Goal: Answer question/provide support: Share knowledge or assist other users

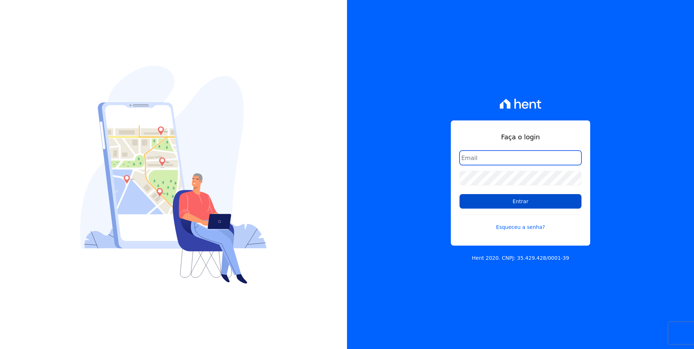
type input "[EMAIL_ADDRESS][DOMAIN_NAME]"
click at [551, 199] on input "Entrar" at bounding box center [521, 201] width 122 height 15
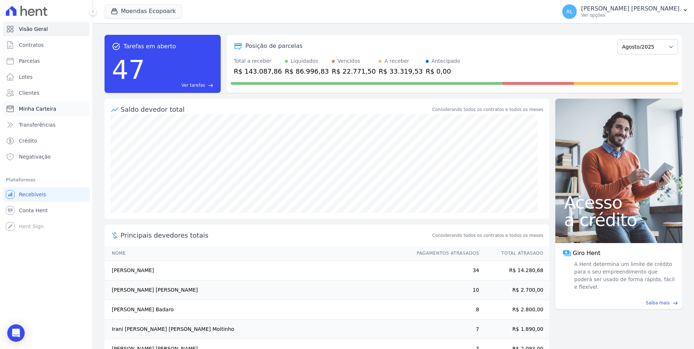
click at [53, 108] on link "Minha Carteira" at bounding box center [46, 109] width 87 height 15
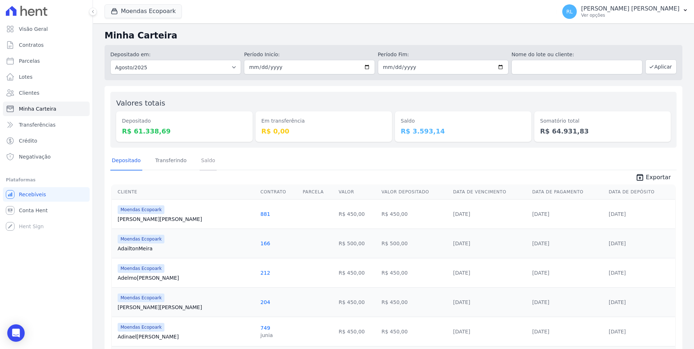
click at [200, 161] on link "Saldo" at bounding box center [208, 161] width 17 height 19
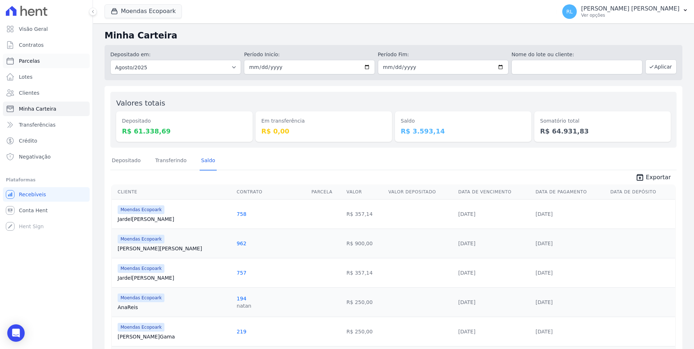
click at [33, 62] on span "Parcelas" at bounding box center [29, 60] width 21 height 7
select select
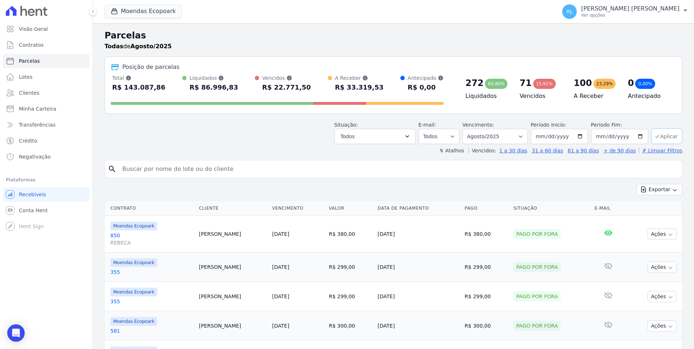
click at [655, 133] on button "Aplicar" at bounding box center [667, 137] width 31 height 16
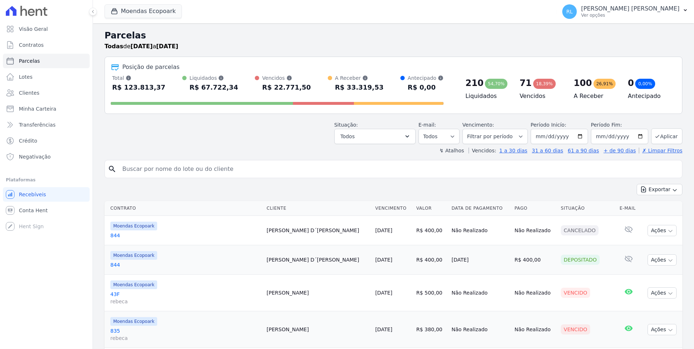
select select
click at [412, 140] on button "Todos" at bounding box center [374, 136] width 81 height 15
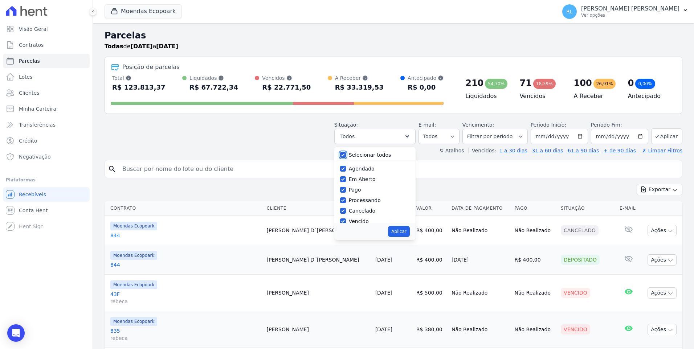
click at [346, 156] on input "Selecionar todos" at bounding box center [343, 155] width 6 height 6
checkbox input "false"
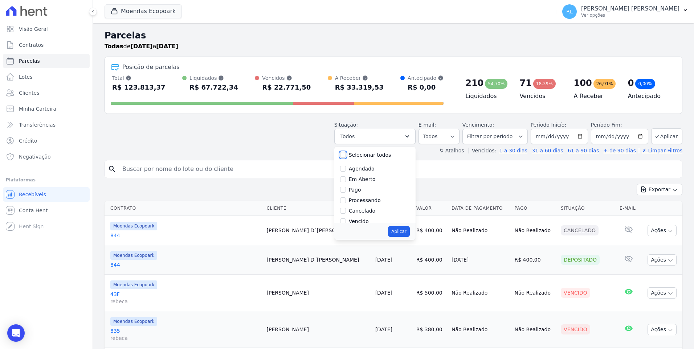
checkbox input "false"
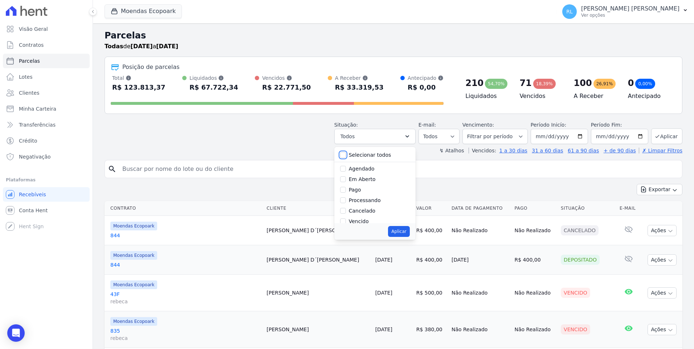
checkbox input "false"
click at [346, 169] on input "Agendado" at bounding box center [343, 169] width 6 height 6
checkbox input "true"
click at [346, 178] on input "Em Aberto" at bounding box center [343, 179] width 6 height 6
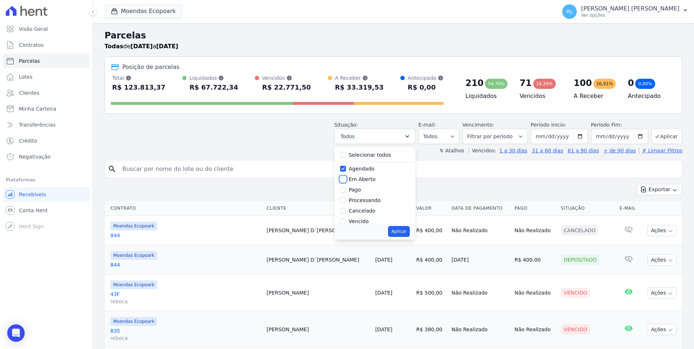
checkbox input "true"
click at [407, 230] on button "Aplicar" at bounding box center [398, 231] width 21 height 11
select select "scheduled"
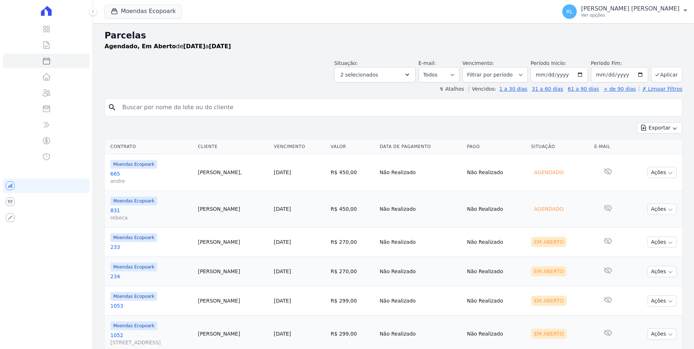
select select
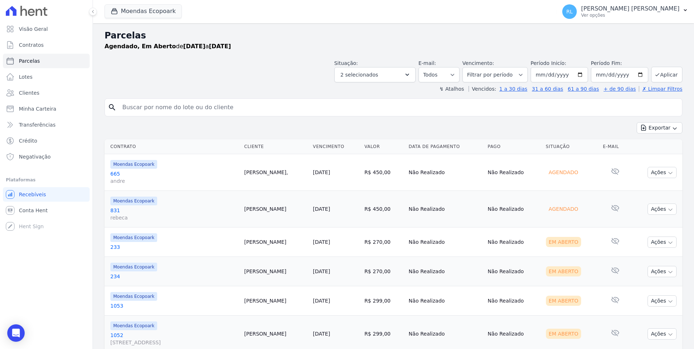
click at [158, 106] on input "search" at bounding box center [398, 107] width 561 height 15
type input "748"
select select
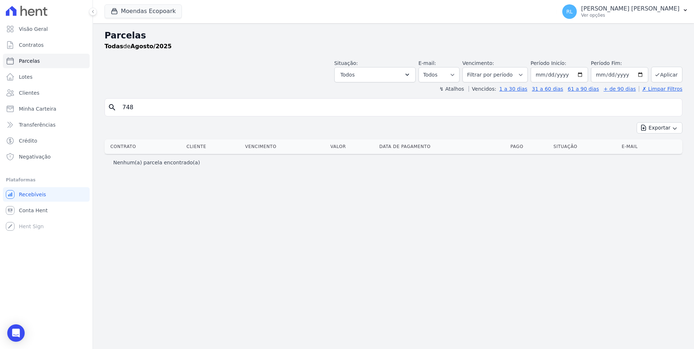
drag, startPoint x: 158, startPoint y: 107, endPoint x: 76, endPoint y: 100, distance: 81.6
click at [76, 100] on div "Visão Geral Contratos Parcelas Lotes Clientes Minha Carteira Transferências Cré…" at bounding box center [347, 174] width 694 height 349
type input "derivaldo"
select select
drag, startPoint x: 157, startPoint y: 107, endPoint x: 92, endPoint y: 108, distance: 65.0
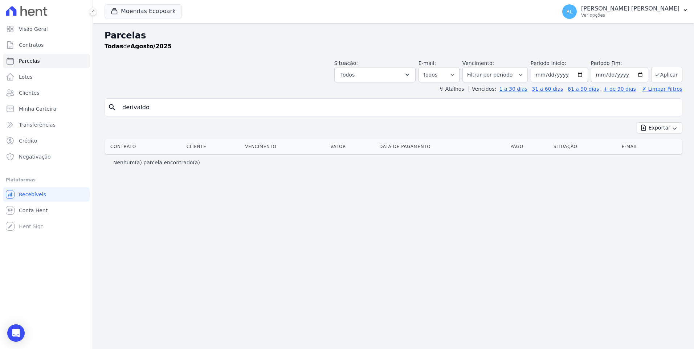
click at [92, 108] on div "Visão Geral Contratos Parcelas Lotes Clientes Minha Carteira Transferências Cré…" at bounding box center [347, 174] width 694 height 349
type input "748"
select select
drag, startPoint x: 142, startPoint y: 106, endPoint x: 91, endPoint y: 106, distance: 51.2
click at [91, 106] on div "Visão Geral Contratos Parcelas Lotes Clientes Minha Carteira Transferências Cré…" at bounding box center [347, 174] width 694 height 349
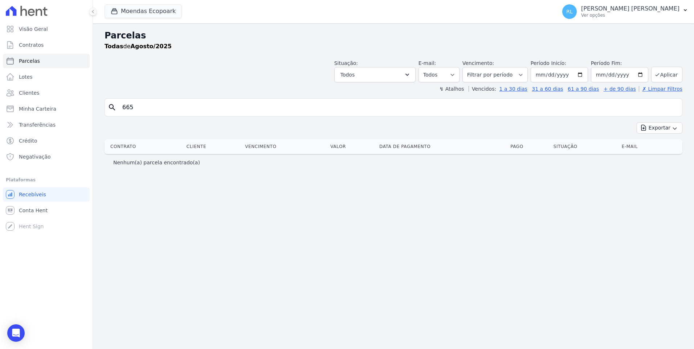
type input "665"
select select
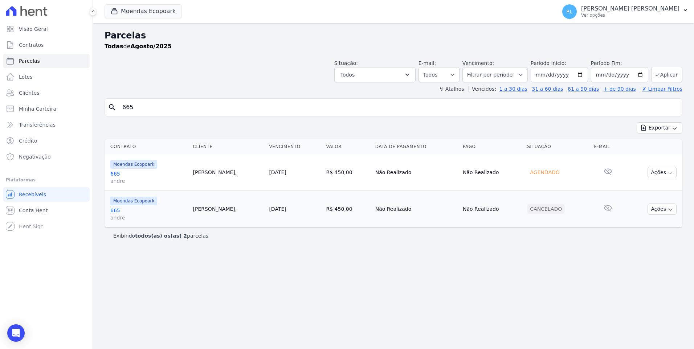
click at [116, 174] on link "665 andre" at bounding box center [148, 177] width 77 height 15
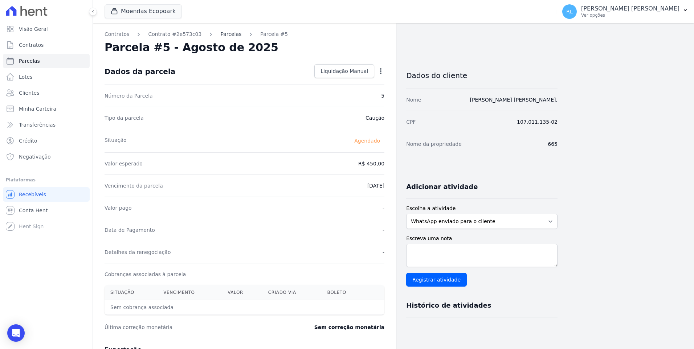
click at [220, 35] on link "Parcelas" at bounding box center [230, 35] width 21 height 8
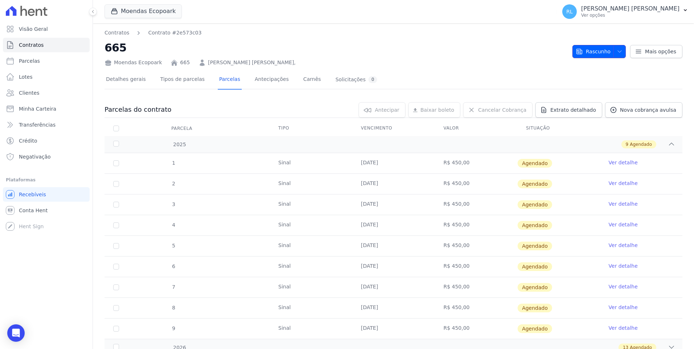
click at [617, 53] on icon "button" at bounding box center [620, 52] width 6 height 6
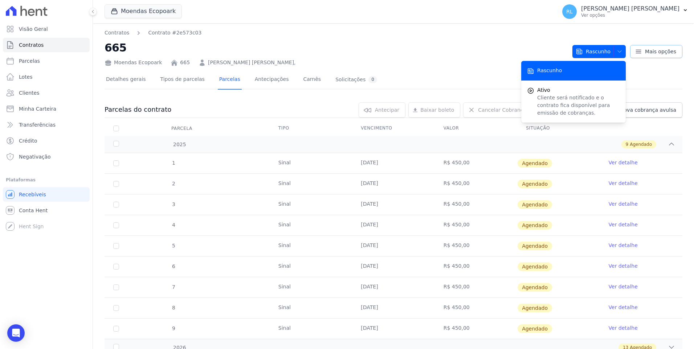
click at [637, 53] on icon at bounding box center [638, 51] width 7 height 7
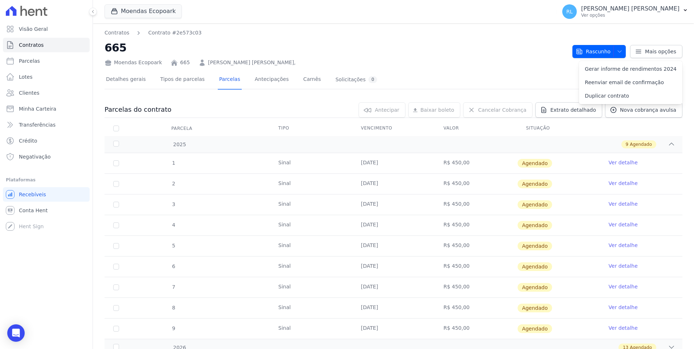
click at [447, 44] on h2 "665" at bounding box center [336, 48] width 462 height 16
click at [618, 52] on icon "button" at bounding box center [620, 52] width 6 height 6
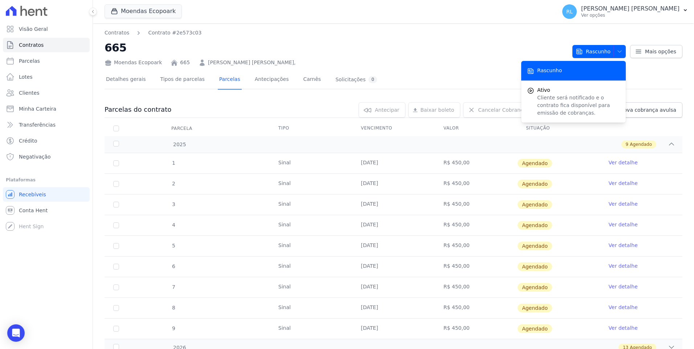
click at [553, 67] on span "Rascunho" at bounding box center [549, 71] width 25 height 8
click at [316, 45] on h2 "665" at bounding box center [336, 48] width 462 height 16
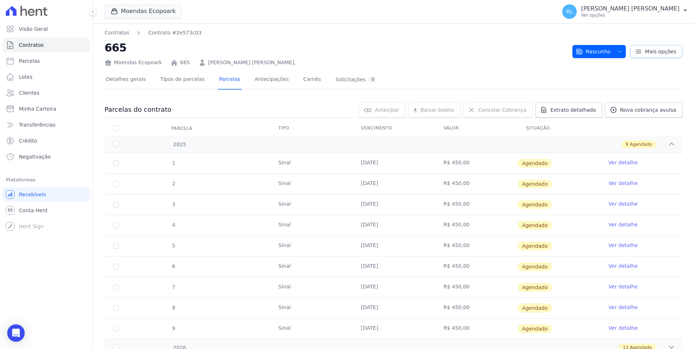
click at [632, 51] on link "Mais opções" at bounding box center [656, 51] width 52 height 13
click at [351, 52] on h2 "665" at bounding box center [336, 48] width 462 height 16
click at [41, 63] on link "Parcelas" at bounding box center [46, 61] width 87 height 15
select select
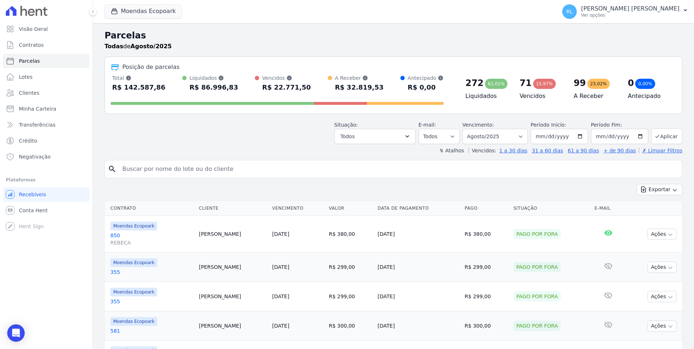
click at [151, 167] on input "search" at bounding box center [398, 169] width 561 height 15
type input "666"
select select
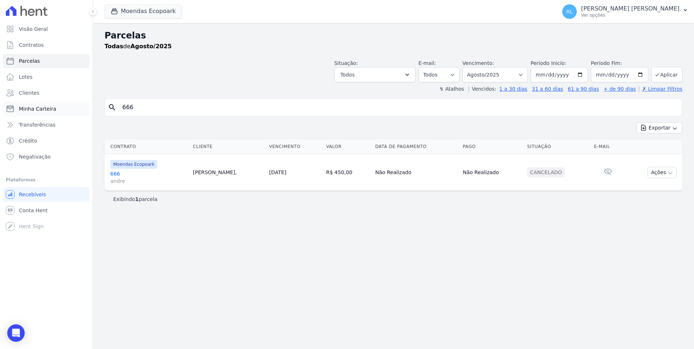
drag, startPoint x: 146, startPoint y: 105, endPoint x: 72, endPoint y: 104, distance: 74.1
click at [72, 104] on div "Visão Geral Contratos Parcelas Lotes Clientes Minha Carteira Transferências Cré…" at bounding box center [347, 174] width 694 height 349
type input "665"
select select
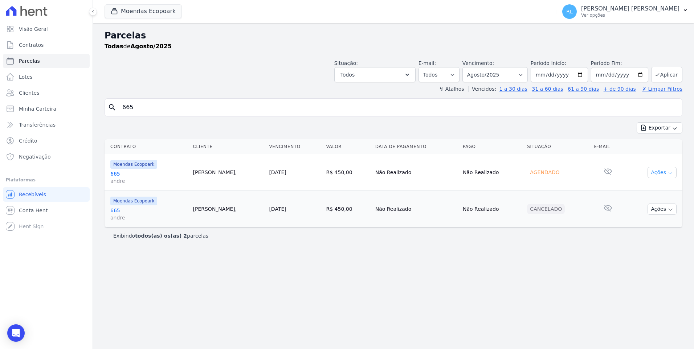
click at [659, 171] on button "Ações" at bounding box center [662, 172] width 29 height 11
click at [252, 271] on div "Parcelas Todas de Agosto/2025 Situação: Agendado Em Aberto Pago Processando Can…" at bounding box center [393, 186] width 601 height 326
click at [18, 337] on icon "Open Intercom Messenger" at bounding box center [15, 333] width 9 height 9
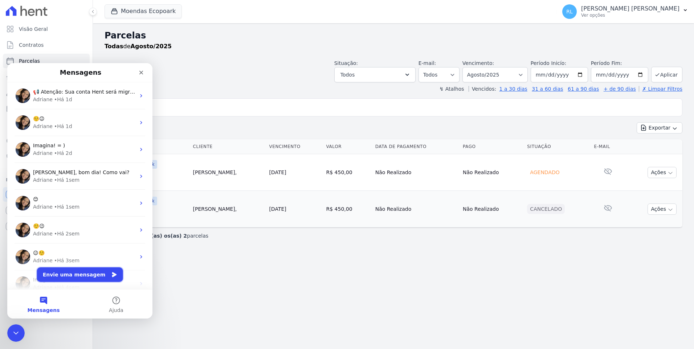
click at [89, 274] on button "Envie uma mensagem" at bounding box center [80, 275] width 86 height 15
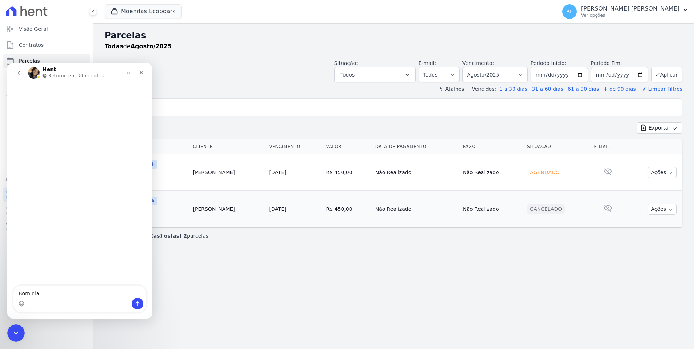
type textarea "Bom dia."
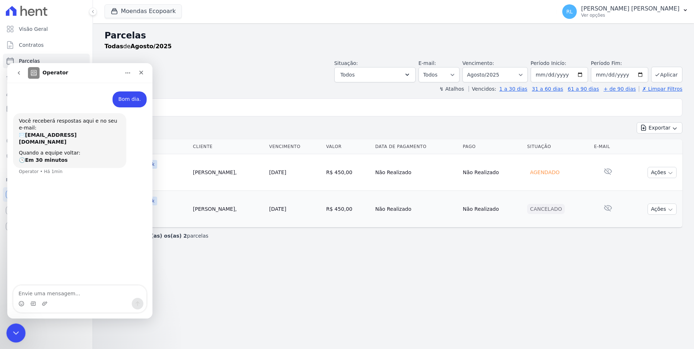
click at [10, 336] on div "Encerramento do Messenger da Intercom" at bounding box center [14, 332] width 17 height 17
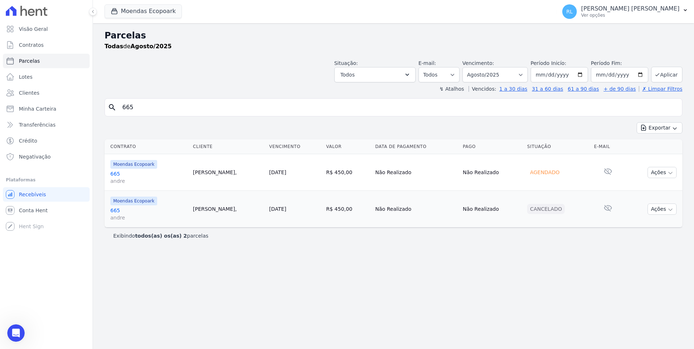
click at [119, 177] on link "665 andre" at bounding box center [148, 177] width 77 height 15
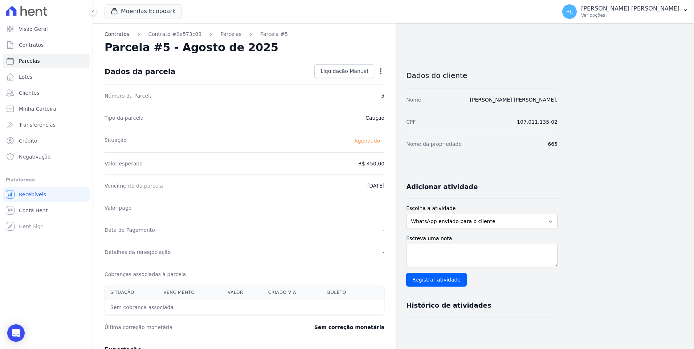
click at [120, 37] on link "Contratos" at bounding box center [117, 35] width 25 height 8
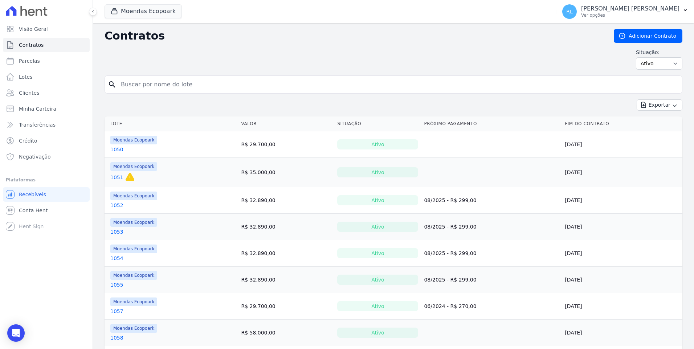
click at [231, 81] on input "search" at bounding box center [398, 84] width 563 height 15
type input "665"
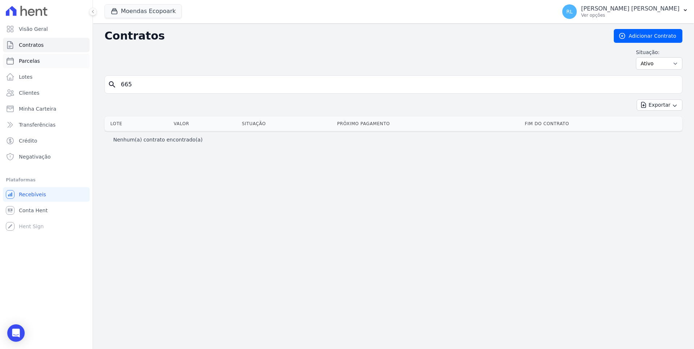
click at [39, 57] on link "Parcelas" at bounding box center [46, 61] width 87 height 15
select select
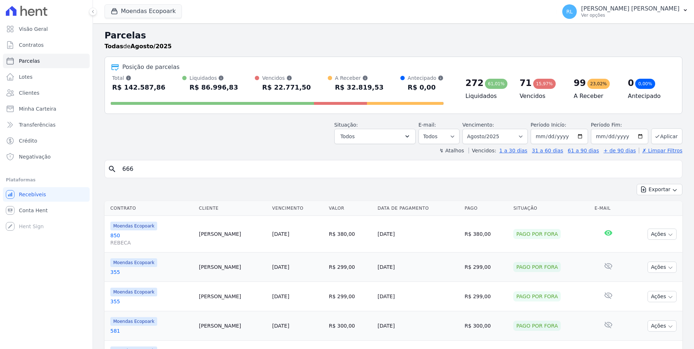
select select
click at [667, 139] on button "Aplicar" at bounding box center [667, 137] width 31 height 16
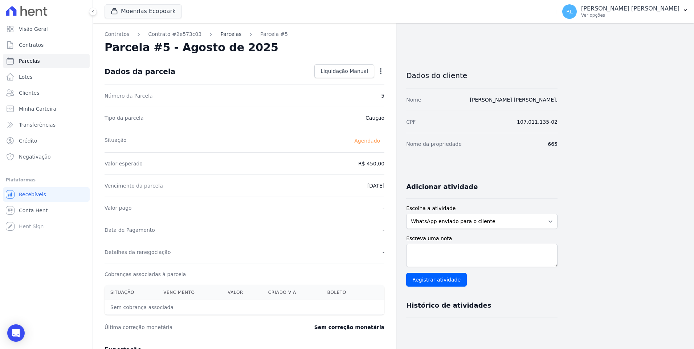
click at [220, 35] on link "Parcelas" at bounding box center [230, 35] width 21 height 8
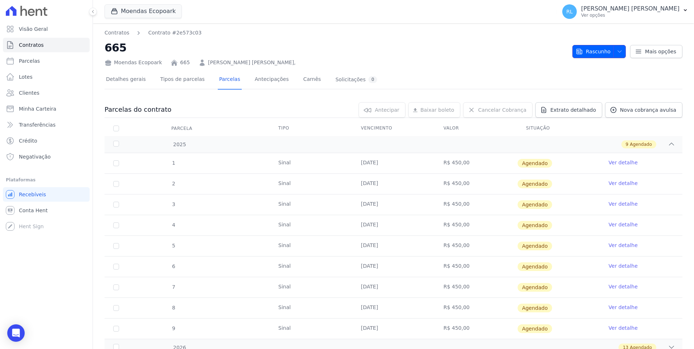
click at [620, 53] on icon "button" at bounding box center [620, 52] width 6 height 6
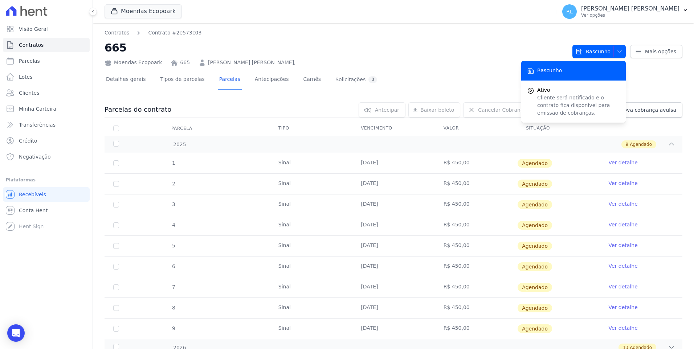
click at [407, 49] on h2 "665" at bounding box center [336, 48] width 462 height 16
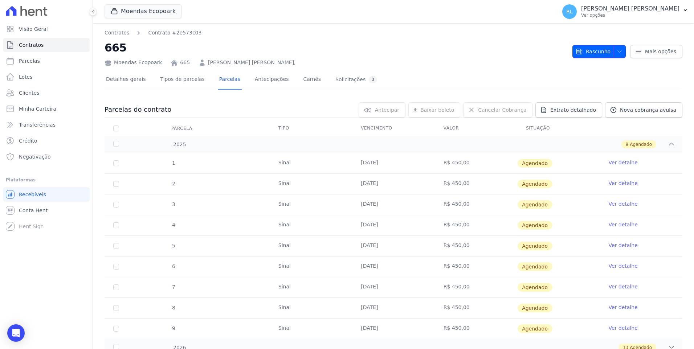
click at [617, 53] on icon "button" at bounding box center [620, 52] width 6 height 6
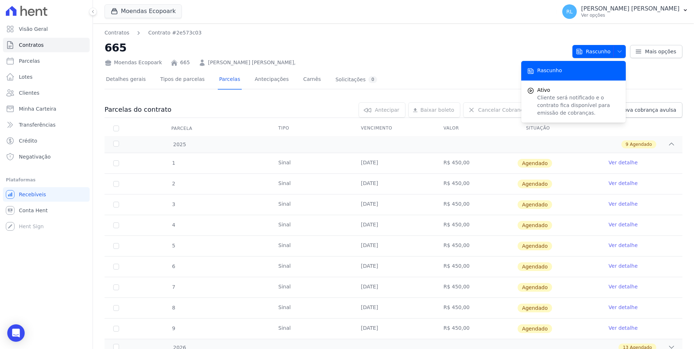
click at [325, 52] on h2 "665" at bounding box center [336, 48] width 462 height 16
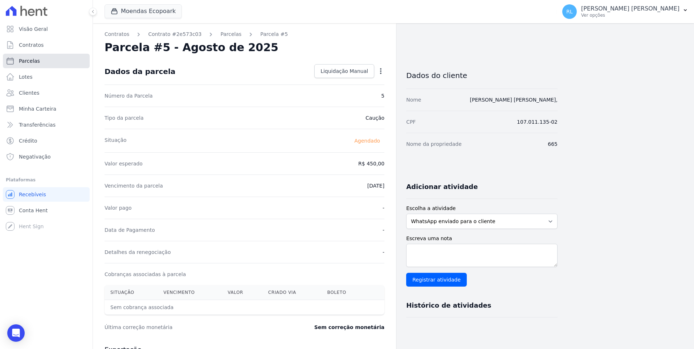
click at [50, 62] on link "Parcelas" at bounding box center [46, 61] width 87 height 15
select select
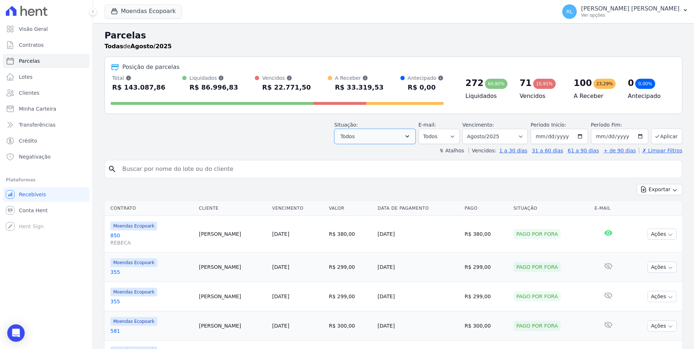
click at [411, 138] on icon "button" at bounding box center [407, 136] width 7 height 7
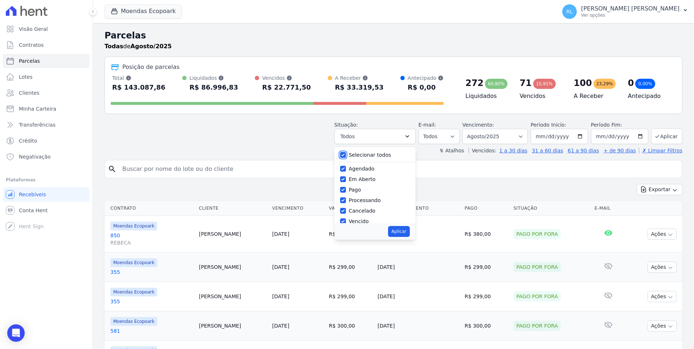
click at [346, 153] on input "Selecionar todos" at bounding box center [343, 155] width 6 height 6
checkbox input "false"
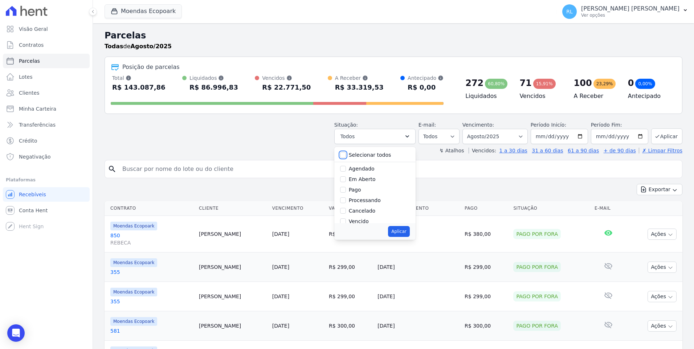
checkbox input "false"
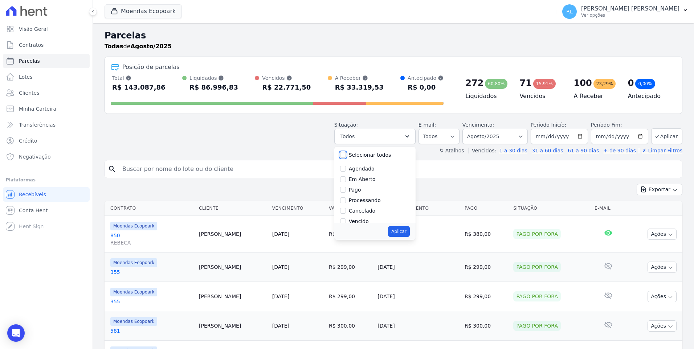
checkbox input "false"
click at [346, 180] on input "Em Aberto" at bounding box center [343, 179] width 6 height 6
checkbox input "true"
click at [407, 231] on button "Aplicar" at bounding box center [398, 231] width 21 height 11
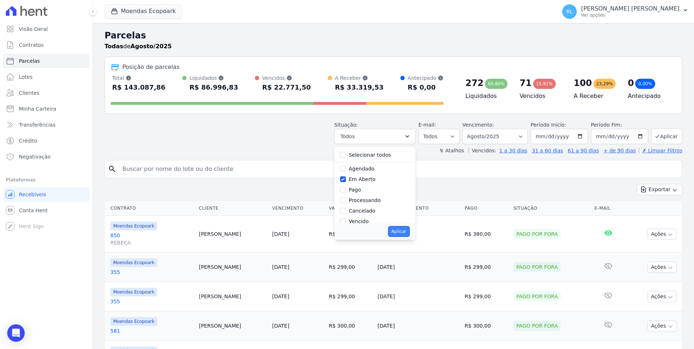
select select "pending"
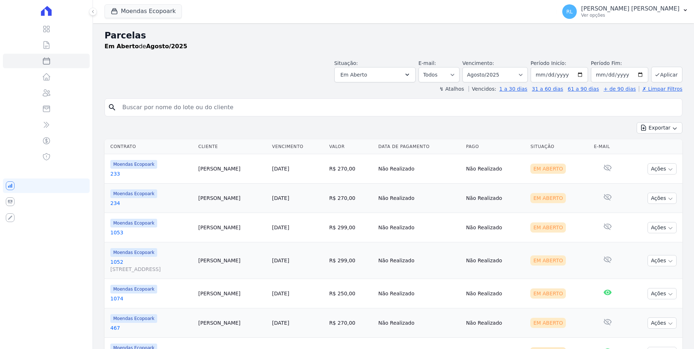
select select
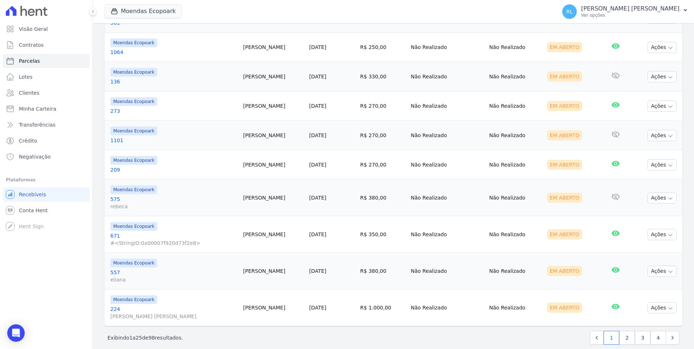
scroll to position [608, 0]
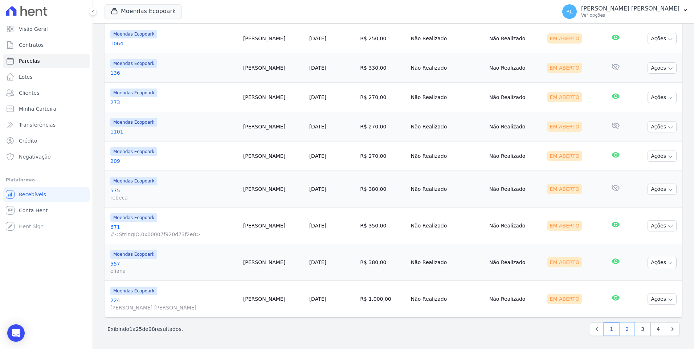
click at [623, 329] on link "2" at bounding box center [628, 329] width 16 height 14
select select
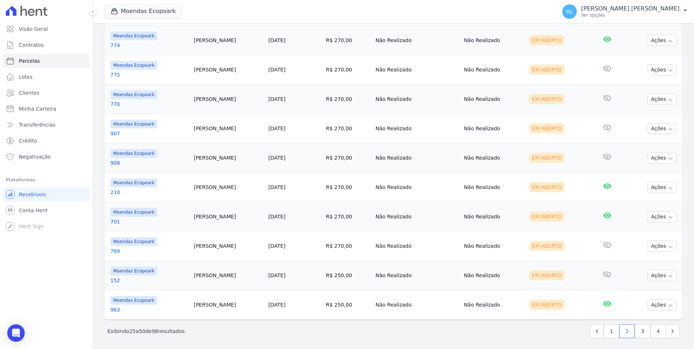
scroll to position [601, 0]
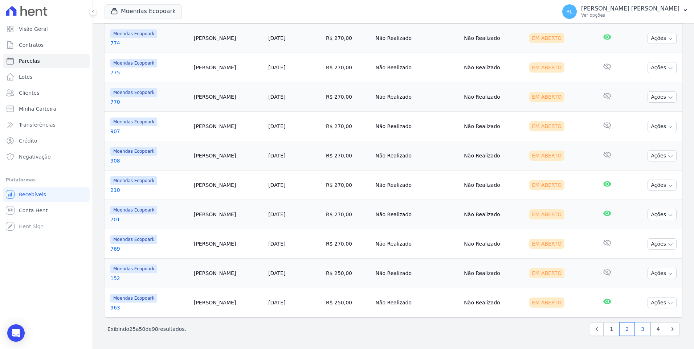
click at [639, 328] on link "3" at bounding box center [643, 329] width 16 height 14
select select
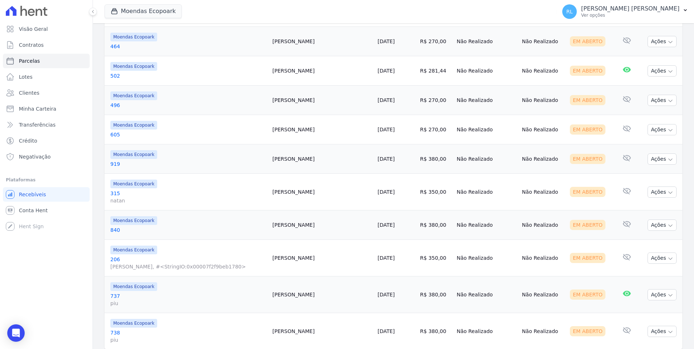
scroll to position [601, 0]
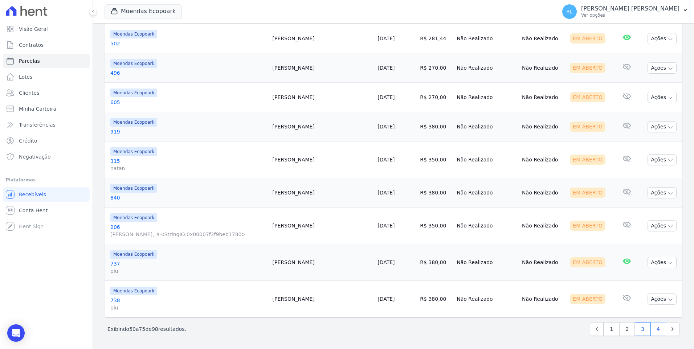
click at [651, 330] on link "4" at bounding box center [659, 329] width 16 height 14
select select
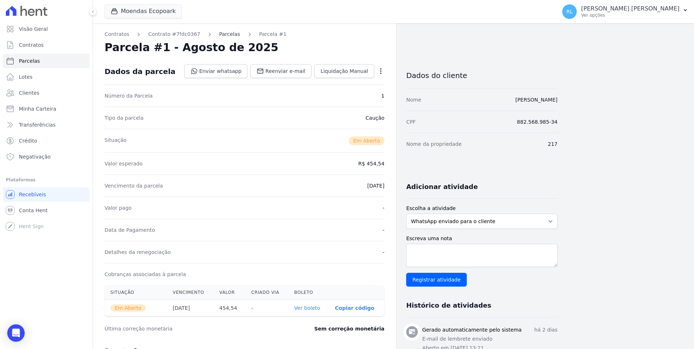
click at [219, 38] on link "Parcelas" at bounding box center [229, 35] width 21 height 8
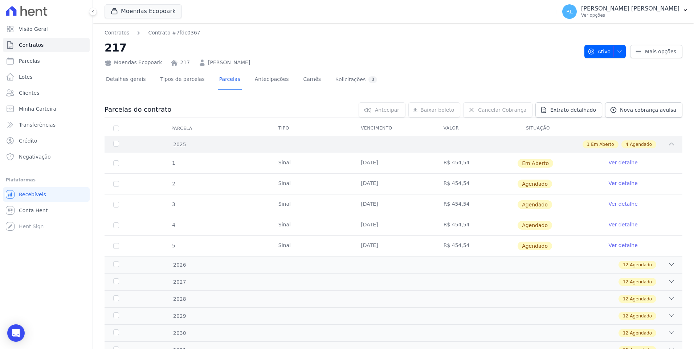
click at [668, 146] on icon at bounding box center [671, 144] width 7 height 7
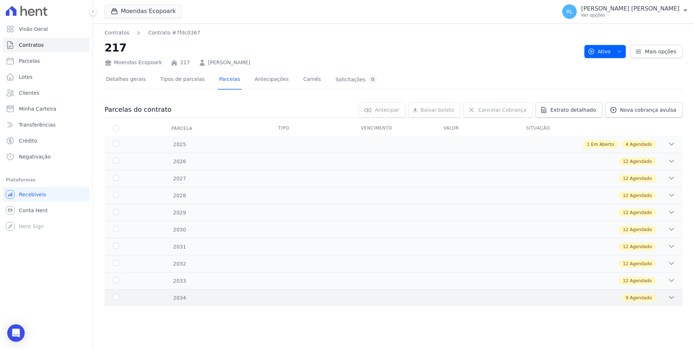
click at [674, 299] on icon at bounding box center [671, 297] width 7 height 7
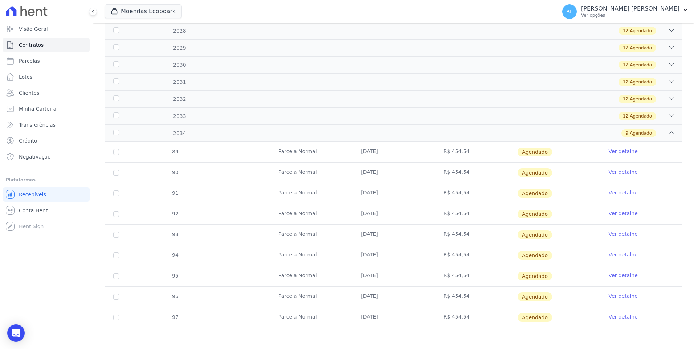
scroll to position [165, 0]
click at [668, 133] on icon at bounding box center [671, 132] width 7 height 7
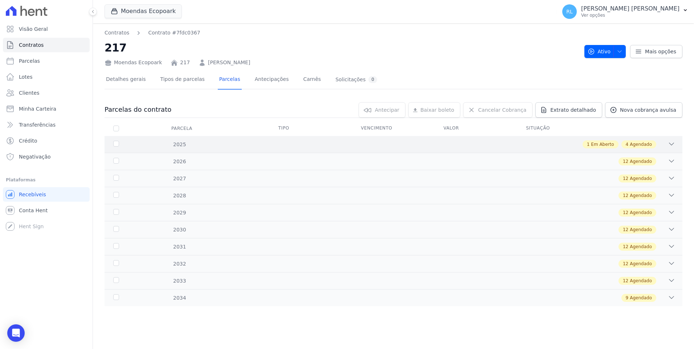
click at [674, 143] on icon at bounding box center [671, 144] width 7 height 7
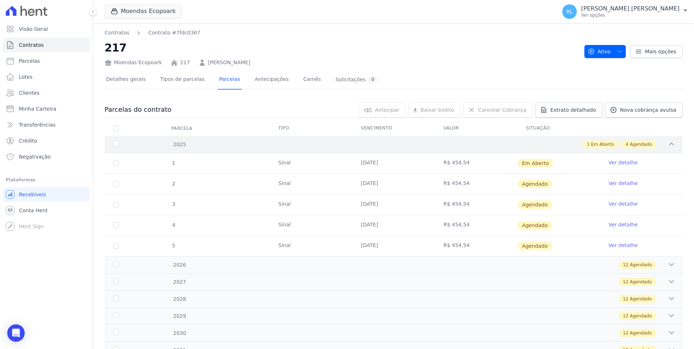
click at [670, 144] on icon at bounding box center [672, 144] width 5 height 2
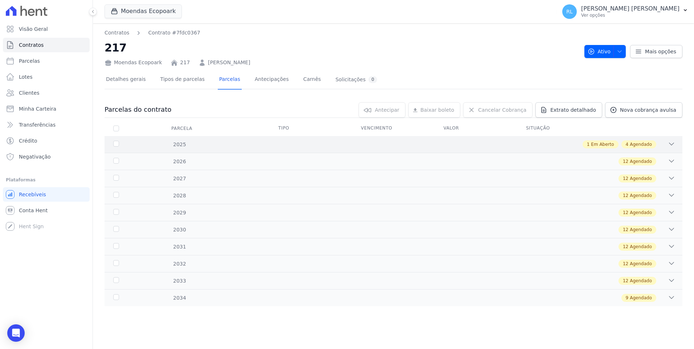
click at [675, 144] on icon at bounding box center [671, 144] width 7 height 7
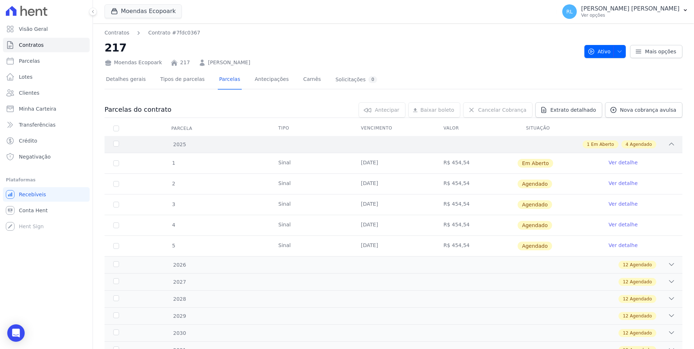
click at [665, 139] on div "2025 1 Em Aberto 4 Agendado" at bounding box center [394, 144] width 578 height 17
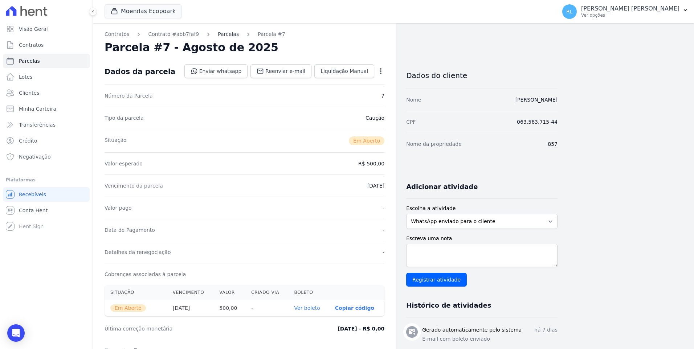
click at [222, 33] on link "Parcelas" at bounding box center [228, 35] width 21 height 8
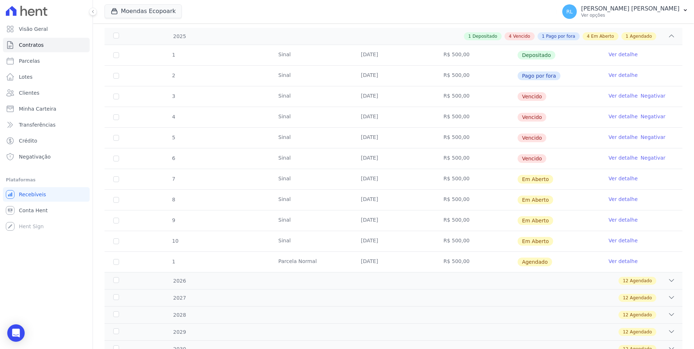
scroll to position [109, 0]
click at [115, 95] on input "checkbox" at bounding box center [116, 96] width 6 height 6
checkbox input "true"
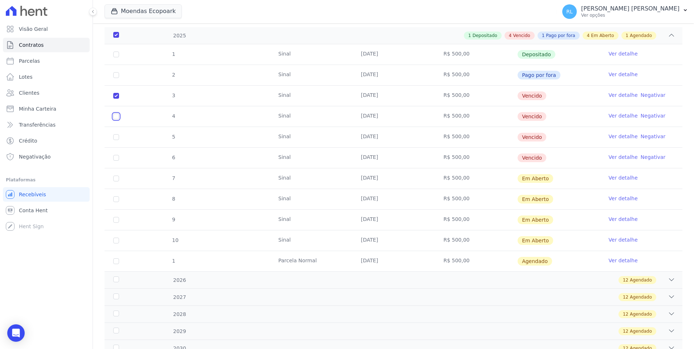
click at [116, 99] on input "checkbox" at bounding box center [116, 96] width 6 height 6
checkbox input "true"
click at [117, 99] on input "checkbox" at bounding box center [116, 96] width 6 height 6
checkbox input "true"
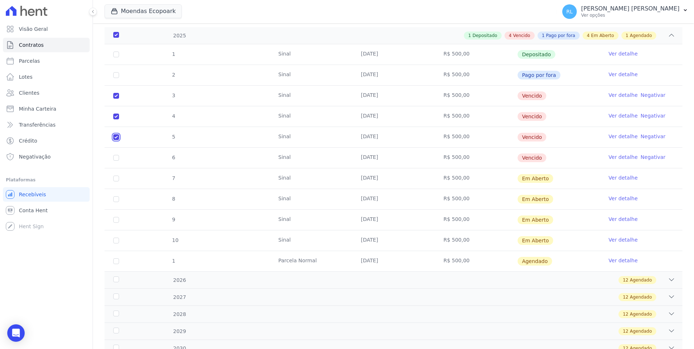
checkbox input "true"
click at [115, 161] on td "6" at bounding box center [116, 158] width 23 height 20
click at [116, 181] on input "checkbox" at bounding box center [116, 179] width 6 height 6
checkbox input "true"
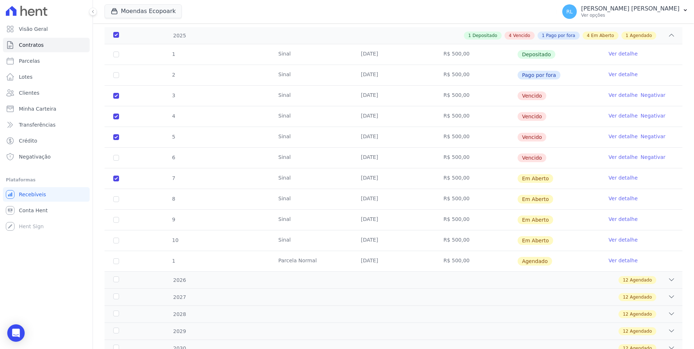
click at [119, 199] on td "8" at bounding box center [116, 199] width 23 height 20
click at [116, 182] on input "checkbox" at bounding box center [116, 179] width 6 height 6
checkbox input "true"
click at [115, 182] on input "checkbox" at bounding box center [116, 179] width 6 height 6
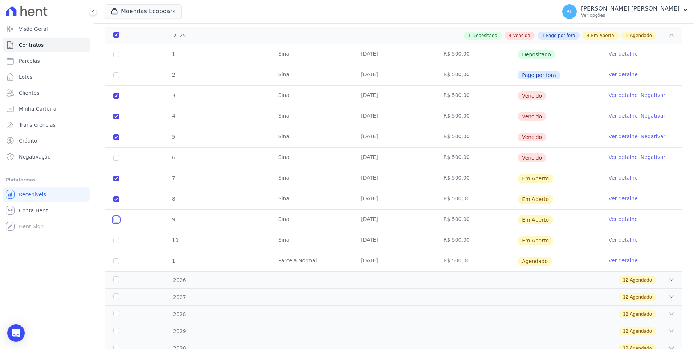
checkbox input "true"
click at [116, 182] on input "checkbox" at bounding box center [116, 179] width 6 height 6
checkbox input "true"
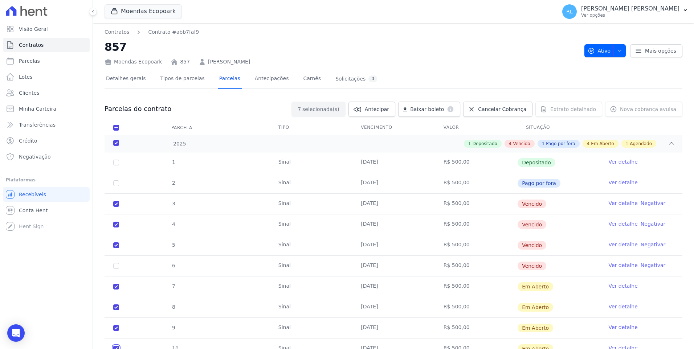
scroll to position [0, 0]
click at [497, 110] on span "Cancelar Cobrança" at bounding box center [502, 109] width 48 height 7
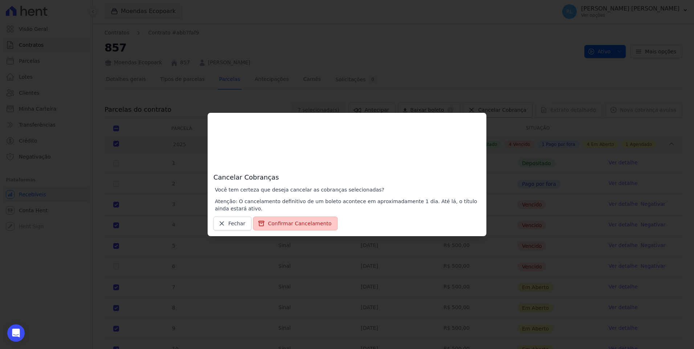
click at [305, 225] on button "Confirmar Cancelamento" at bounding box center [295, 224] width 85 height 14
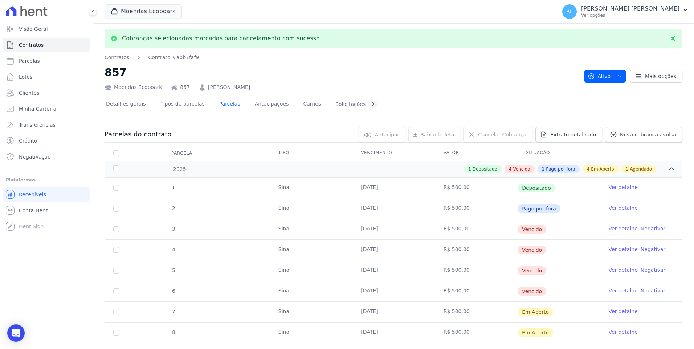
click at [219, 106] on link "Parcelas" at bounding box center [230, 104] width 24 height 19
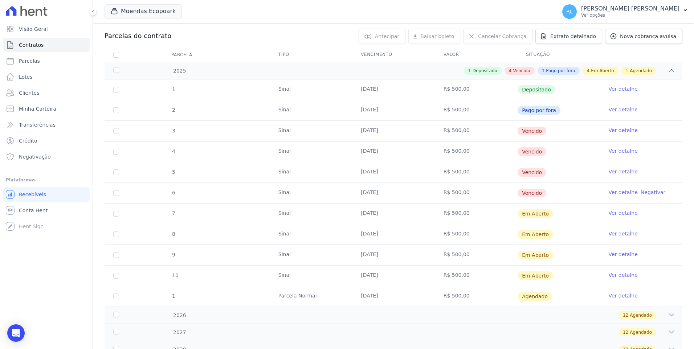
scroll to position [109, 0]
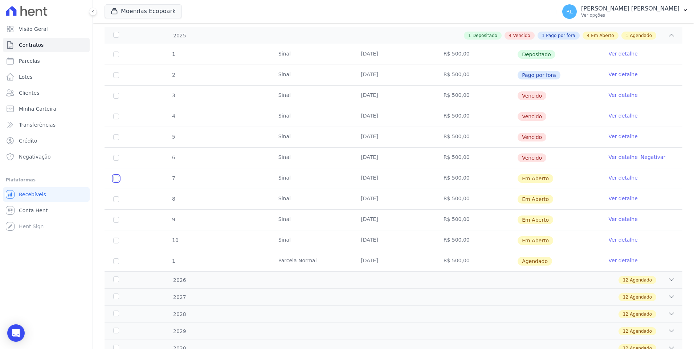
click at [117, 180] on input "checkbox" at bounding box center [116, 179] width 6 height 6
checkbox input "true"
click at [115, 182] on input "checkbox" at bounding box center [116, 179] width 6 height 6
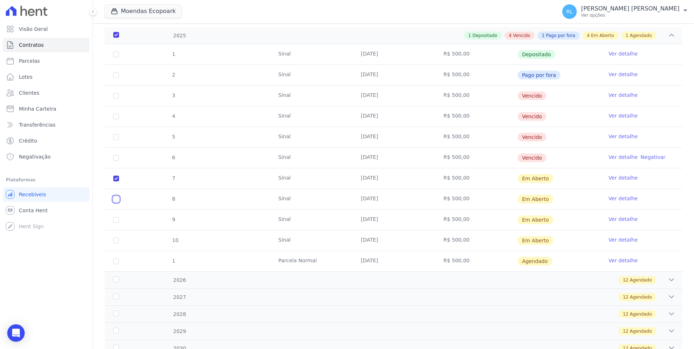
checkbox input "true"
click at [115, 182] on input "checkbox" at bounding box center [116, 179] width 6 height 6
checkbox input "true"
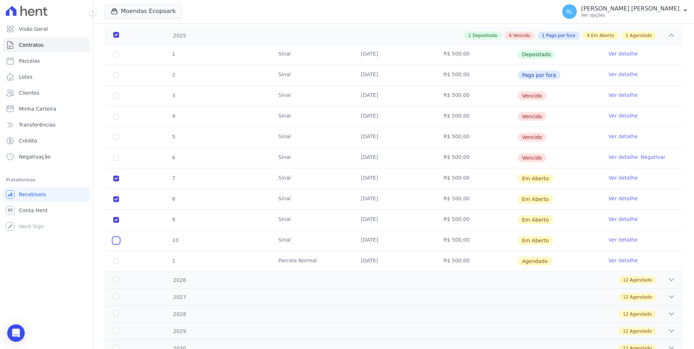
click at [115, 182] on input "checkbox" at bounding box center [116, 179] width 6 height 6
checkbox input "true"
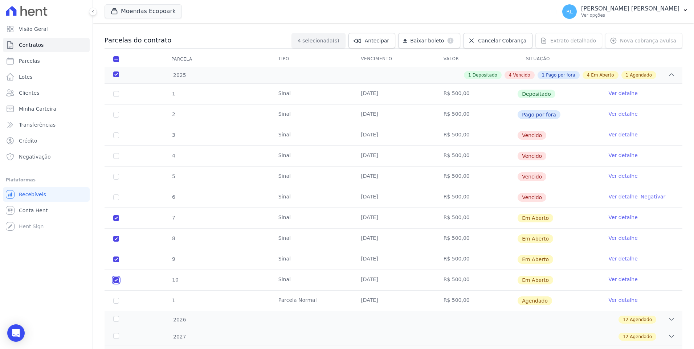
scroll to position [0, 0]
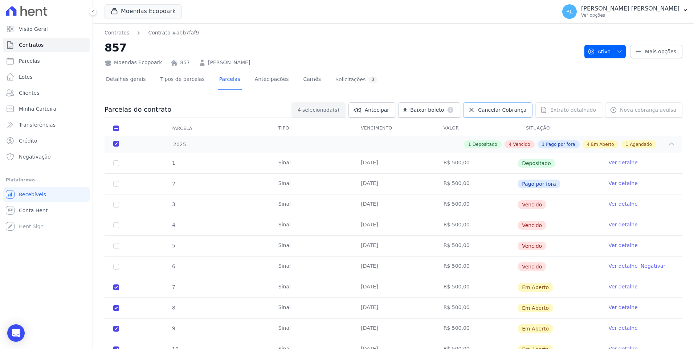
click at [504, 115] on link "Cancelar Cobrança" at bounding box center [497, 109] width 69 height 15
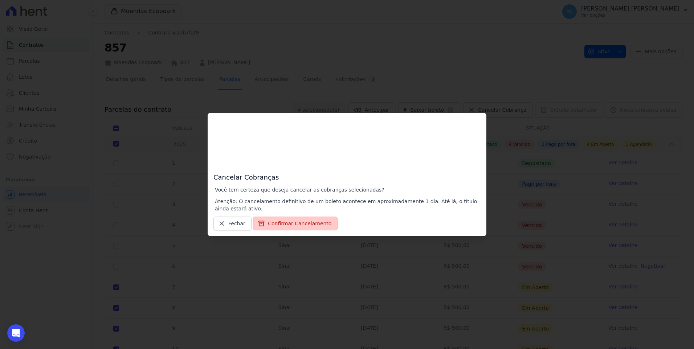
click at [311, 222] on button "Confirmar Cancelamento" at bounding box center [295, 224] width 85 height 14
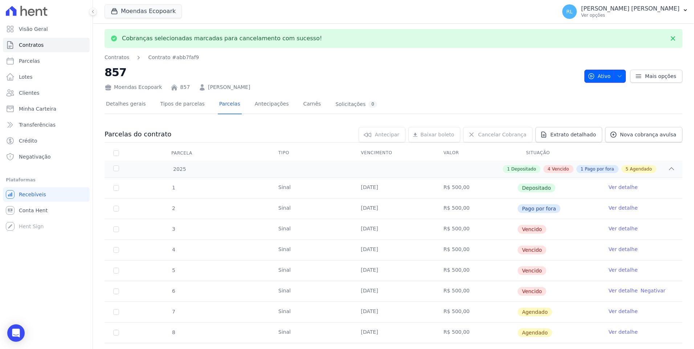
click at [614, 77] on span "button" at bounding box center [618, 76] width 9 height 12
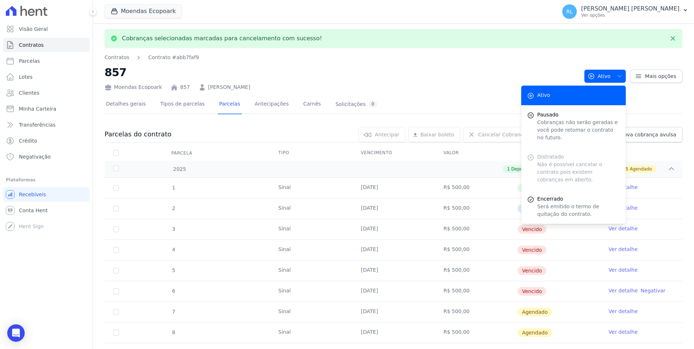
click at [434, 86] on div "Moendas Ecopoark 857 JONILSON SILVA NEVES" at bounding box center [342, 86] width 474 height 11
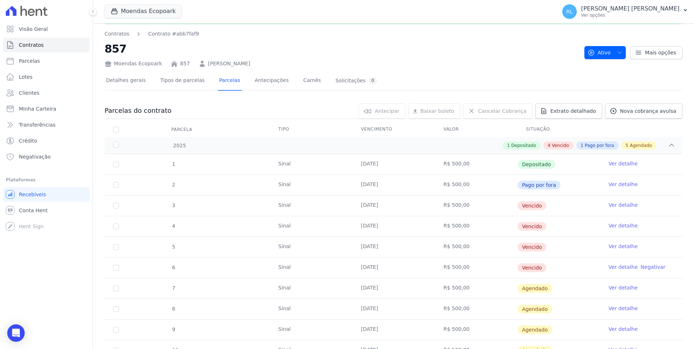
scroll to position [109, 0]
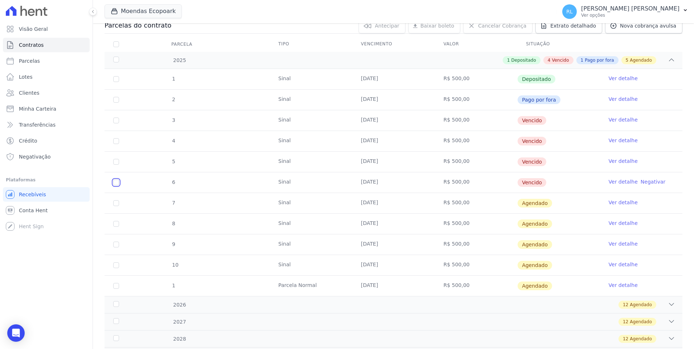
click at [115, 123] on input "checkbox" at bounding box center [116, 121] width 6 height 6
checkbox input "true"
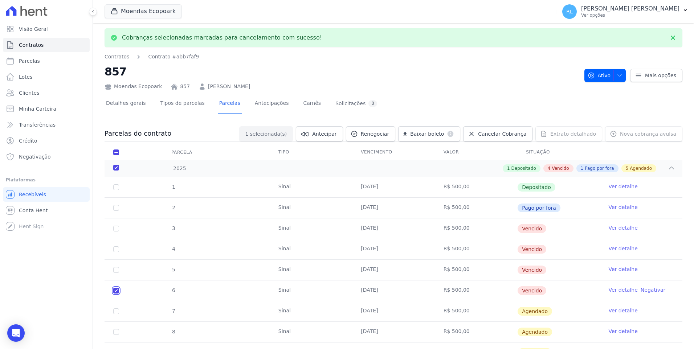
scroll to position [0, 0]
click at [475, 134] on icon at bounding box center [471, 134] width 7 height 7
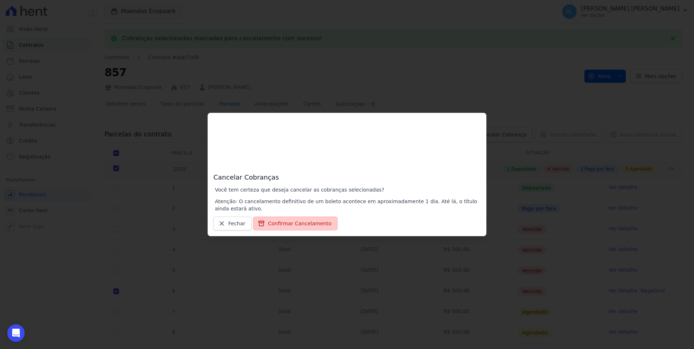
click at [299, 222] on button "Confirmar Cancelamento" at bounding box center [295, 224] width 85 height 14
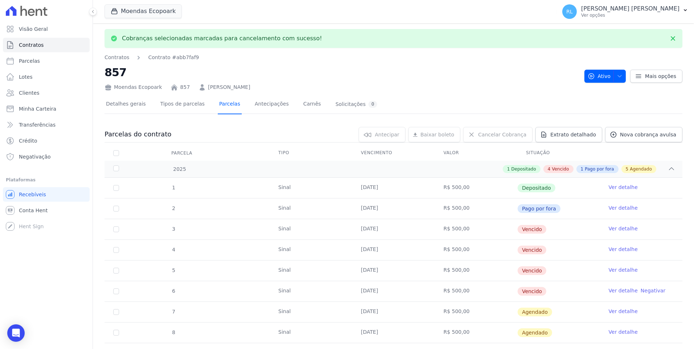
click at [223, 104] on link "Parcelas" at bounding box center [230, 104] width 24 height 19
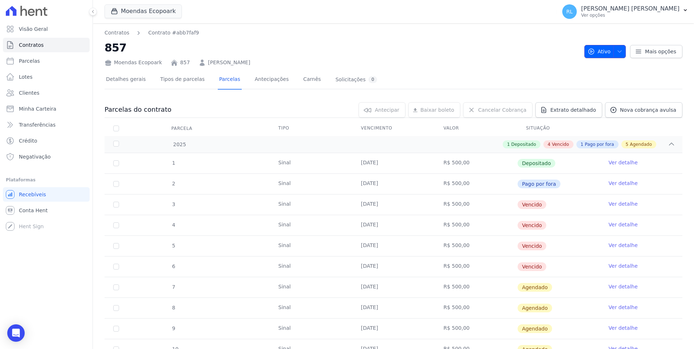
click at [617, 49] on icon "button" at bounding box center [620, 52] width 6 height 6
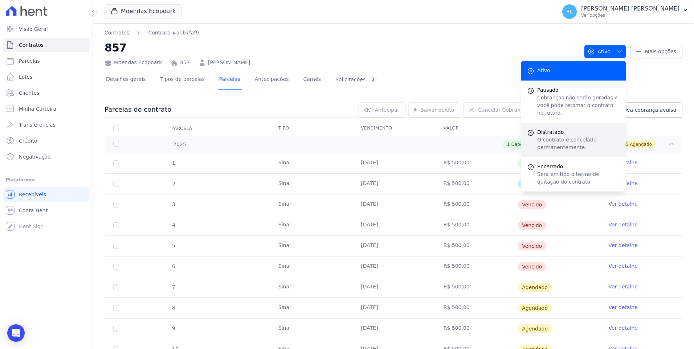
click at [559, 129] on span "Distratado" at bounding box center [578, 133] width 83 height 8
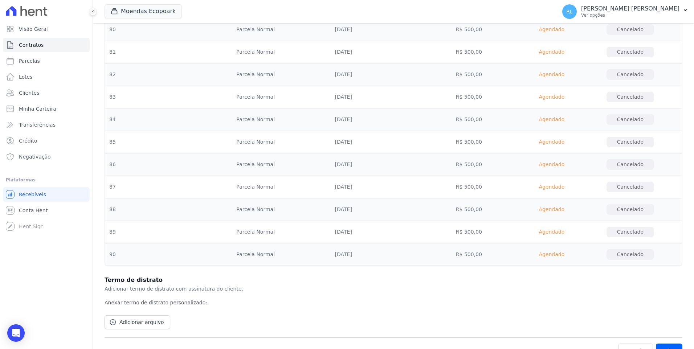
scroll to position [2200, 0]
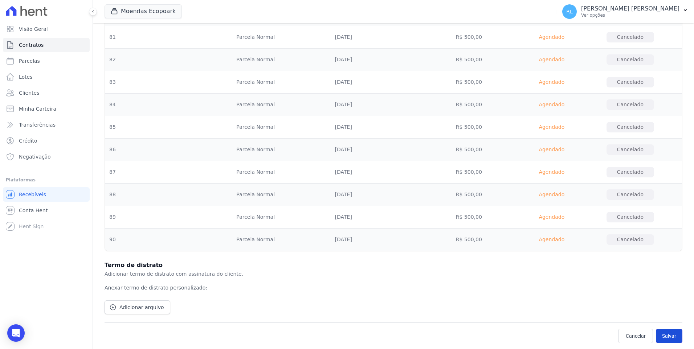
click at [676, 334] on button "Salvar" at bounding box center [669, 336] width 27 height 15
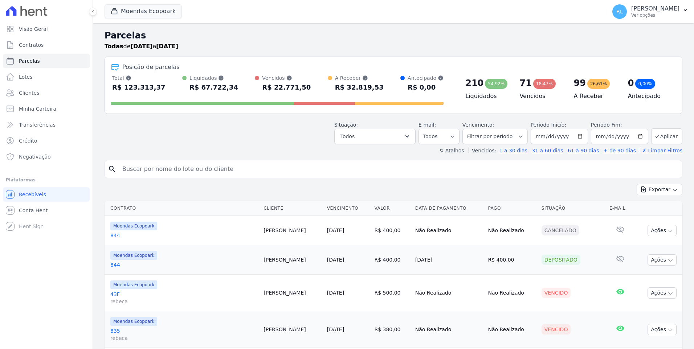
select select
drag, startPoint x: 113, startPoint y: 88, endPoint x: 166, endPoint y: 88, distance: 53.4
click at [166, 88] on div "Total Soma das parcelas pagas, vencidas, em aberto e agendadas. Não considera p…" at bounding box center [277, 83] width 333 height 19
drag, startPoint x: 262, startPoint y: 87, endPoint x: 301, endPoint y: 86, distance: 39.6
click at [301, 86] on div "Total Soma das parcelas pagas, vencidas, em aberto e agendadas. Não considera p…" at bounding box center [277, 83] width 333 height 19
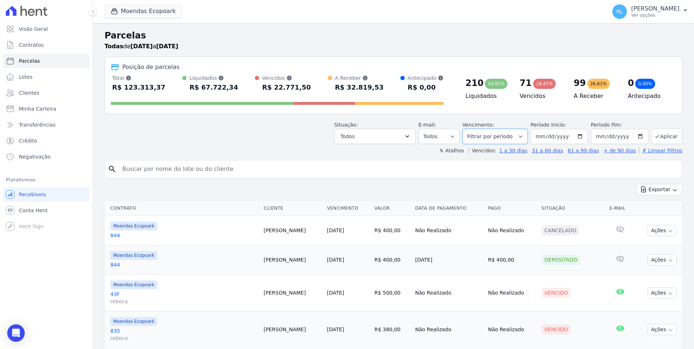
click at [514, 140] on select "[GEOGRAPHIC_DATA] por período ──────── Todos os meses Outubro/2022 Novembro/202…" at bounding box center [495, 136] width 65 height 15
select select "07/2025"
click at [469, 129] on select "[GEOGRAPHIC_DATA] por período ──────── Todos os meses Outubro/2022 Novembro/202…" at bounding box center [495, 136] width 65 height 15
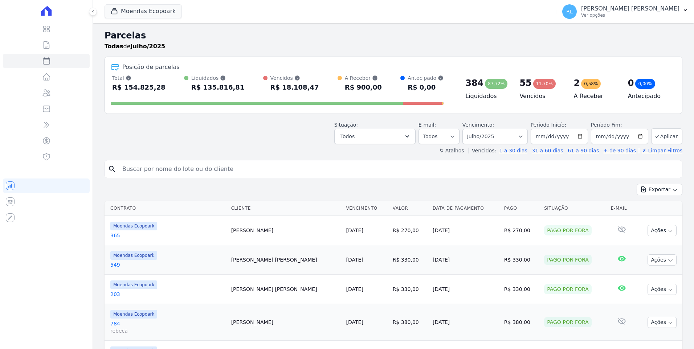
select select
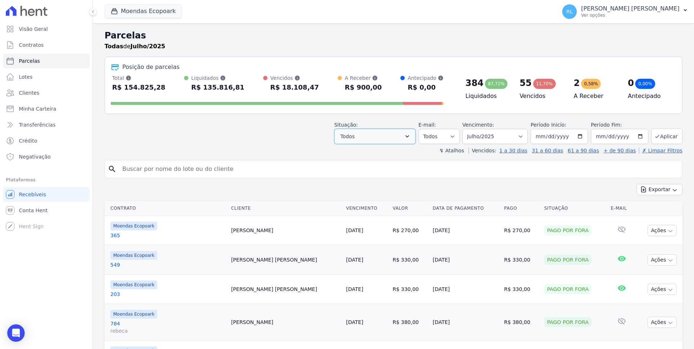
click at [410, 140] on button "Todos" at bounding box center [374, 136] width 81 height 15
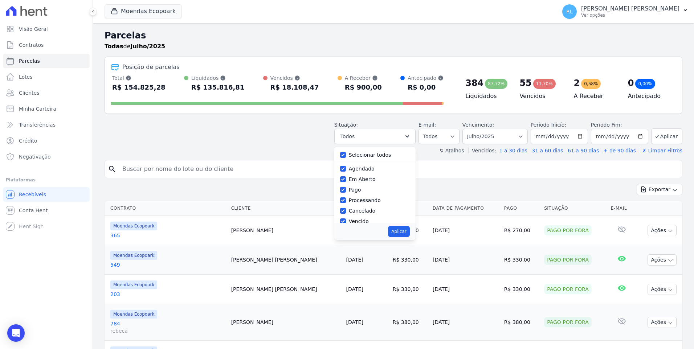
click at [356, 152] on div "Selecionar todos" at bounding box center [375, 155] width 70 height 11
click at [346, 157] on input "Selecionar todos" at bounding box center [343, 155] width 6 height 6
checkbox input "false"
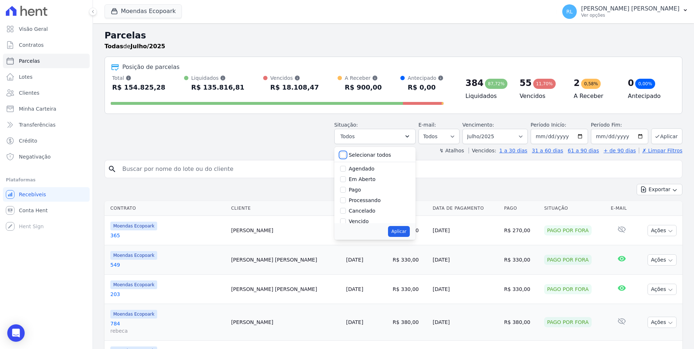
checkbox input "false"
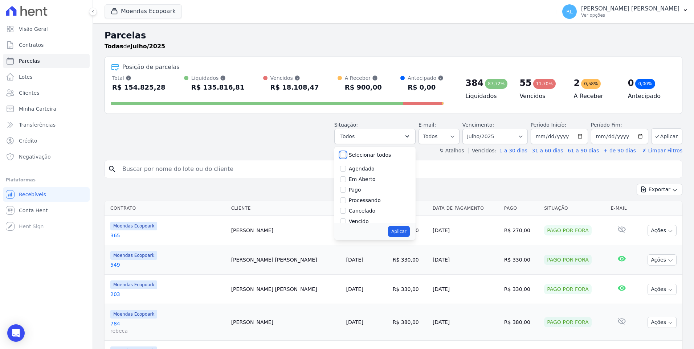
checkbox input "false"
click at [357, 189] on label "Vencido" at bounding box center [359, 188] width 20 height 6
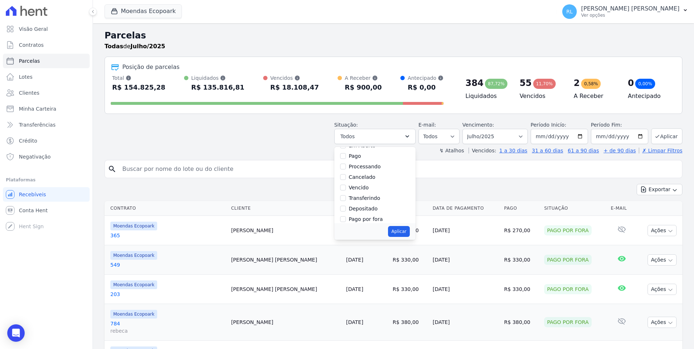
click at [346, 189] on input "Vencido" at bounding box center [343, 188] width 6 height 6
checkbox input "true"
click at [410, 233] on button "Aplicar" at bounding box center [398, 231] width 21 height 11
select select "overdue"
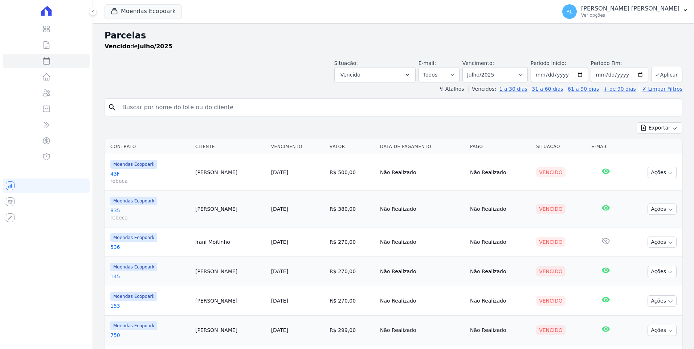
select select
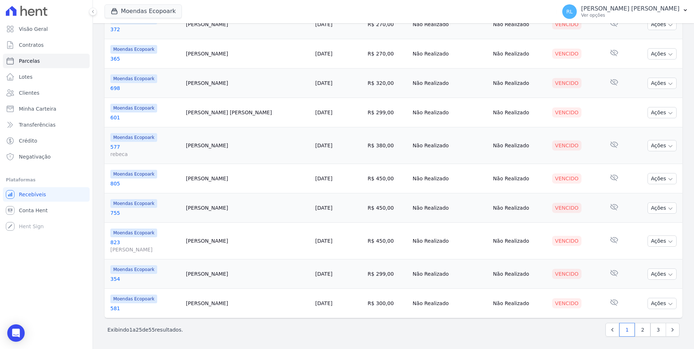
scroll to position [623, 0]
click at [639, 329] on link "2" at bounding box center [643, 329] width 16 height 14
select select
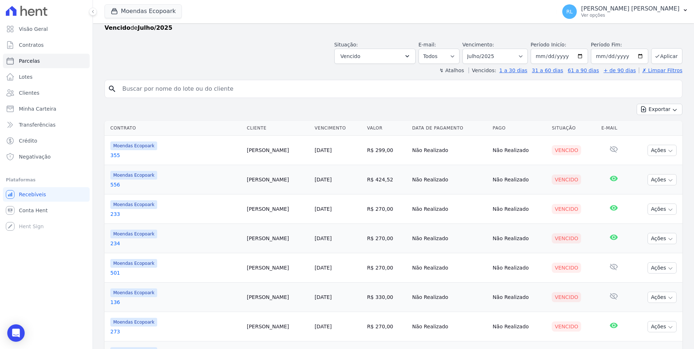
scroll to position [36, 0]
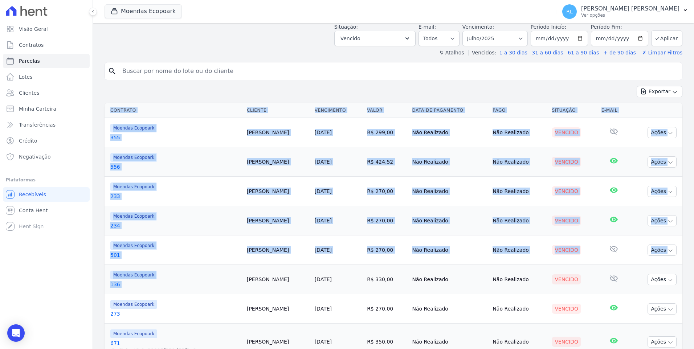
drag, startPoint x: 104, startPoint y: 287, endPoint x: 240, endPoint y: 290, distance: 136.2
drag, startPoint x: 240, startPoint y: 290, endPoint x: 216, endPoint y: 283, distance: 24.5
click at [216, 283] on link "136" at bounding box center [175, 284] width 131 height 7
click at [210, 218] on div "Moendas Ecopoark" at bounding box center [175, 216] width 131 height 9
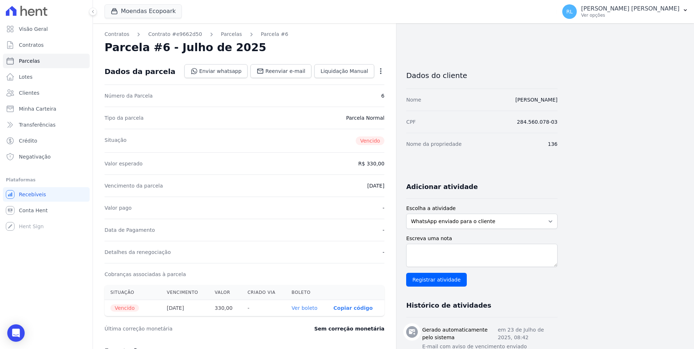
select select
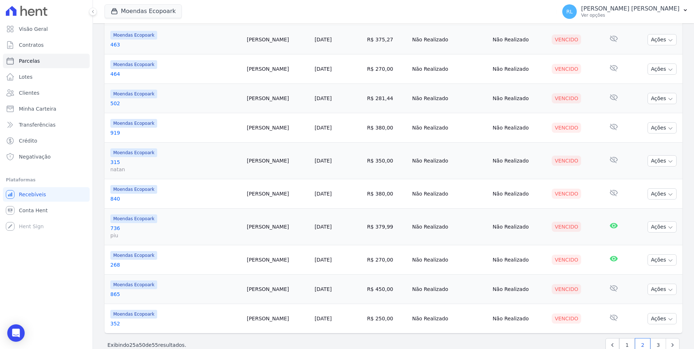
scroll to position [601, 0]
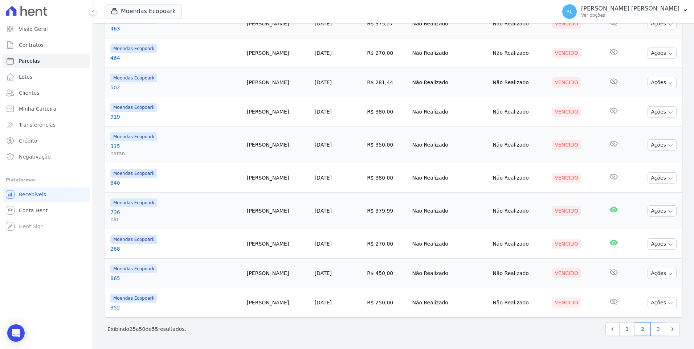
click at [656, 326] on link "3" at bounding box center [659, 329] width 16 height 14
select select
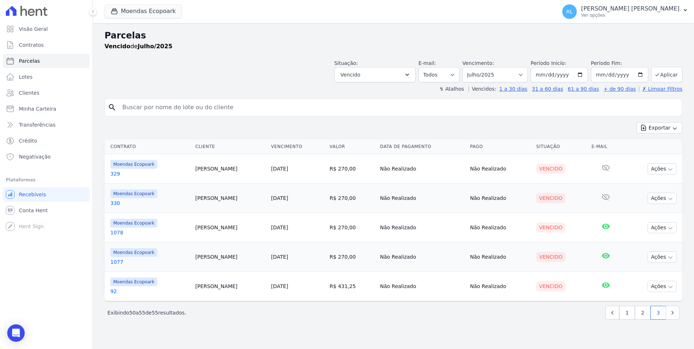
click at [121, 173] on link "329" at bounding box center [149, 173] width 79 height 7
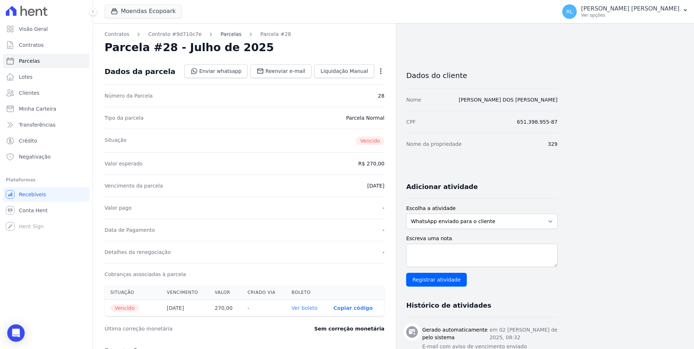
click at [220, 37] on link "Parcelas" at bounding box center [230, 35] width 21 height 8
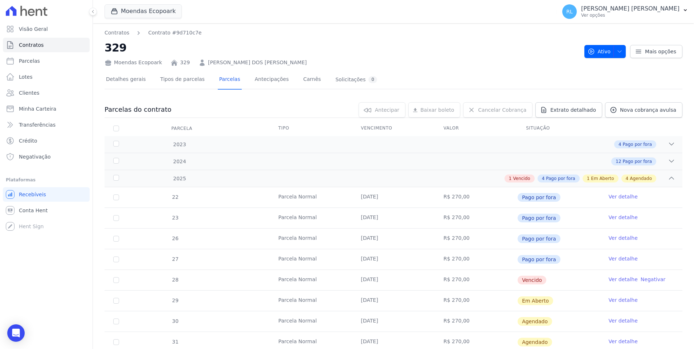
scroll to position [73, 0]
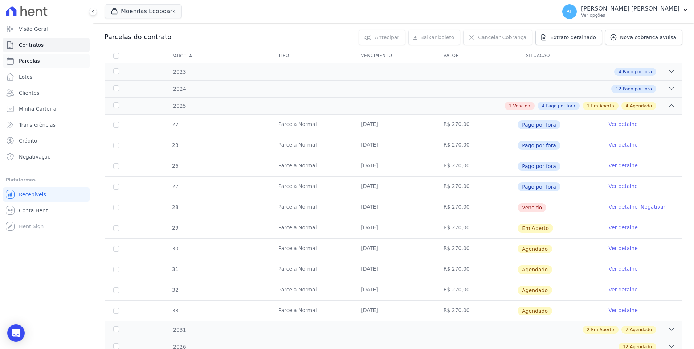
click at [45, 63] on link "Parcelas" at bounding box center [46, 61] width 87 height 15
select select
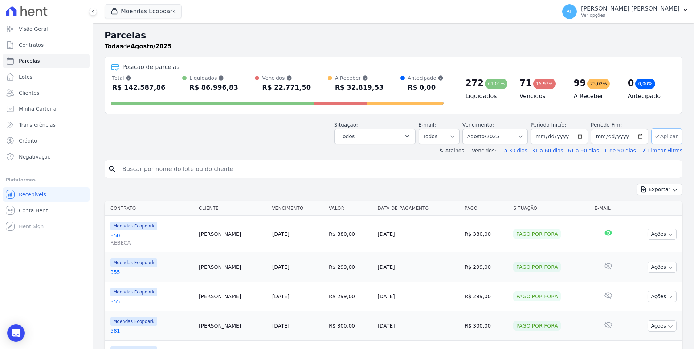
click at [666, 139] on button "Aplicar" at bounding box center [667, 137] width 31 height 16
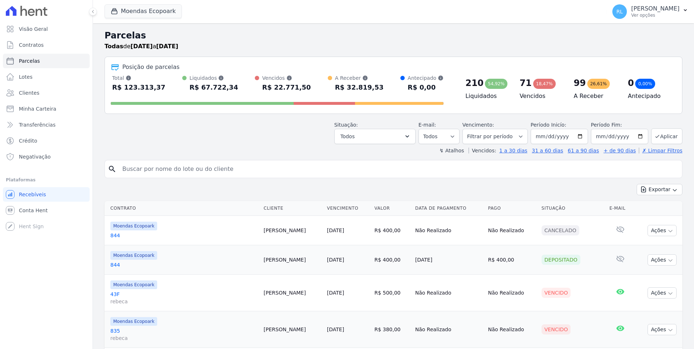
select select
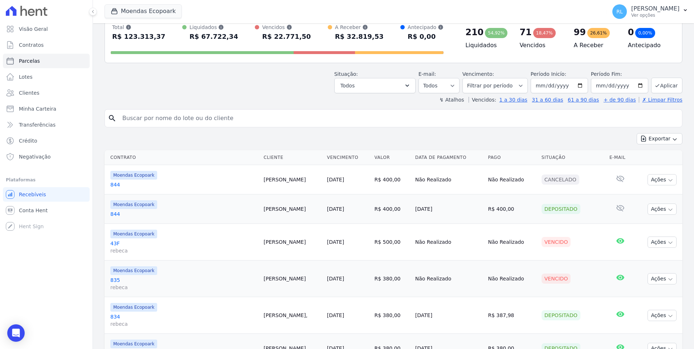
scroll to position [182, 0]
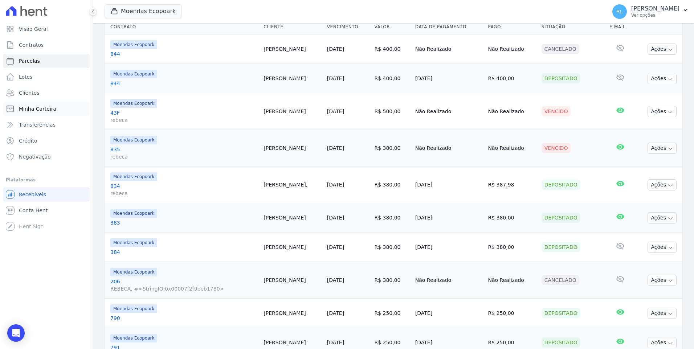
click at [43, 109] on span "Minha Carteira" at bounding box center [37, 108] width 37 height 7
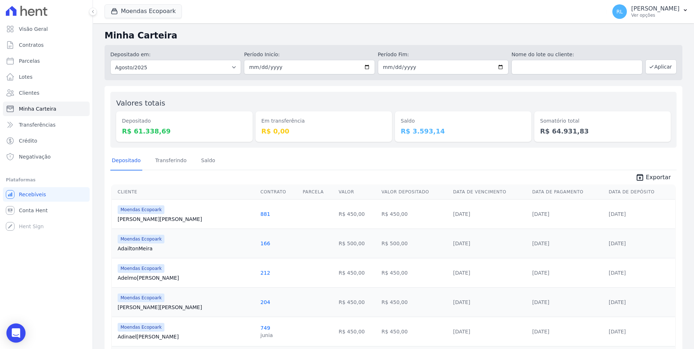
click at [21, 331] on div "Open Intercom Messenger" at bounding box center [16, 333] width 19 height 19
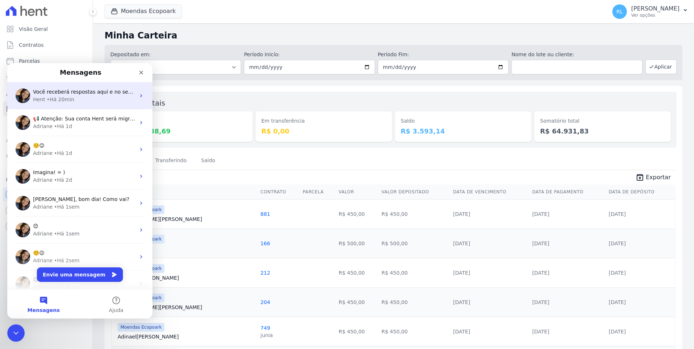
click at [109, 96] on div "Hent • Há 20min" at bounding box center [84, 100] width 102 height 8
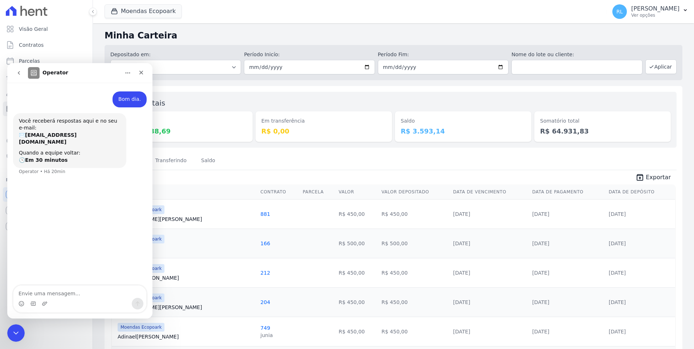
click at [93, 298] on div "Messenger da Intercom" at bounding box center [79, 304] width 133 height 12
click at [93, 290] on textarea "Envie uma mensagem..." at bounding box center [79, 292] width 133 height 12
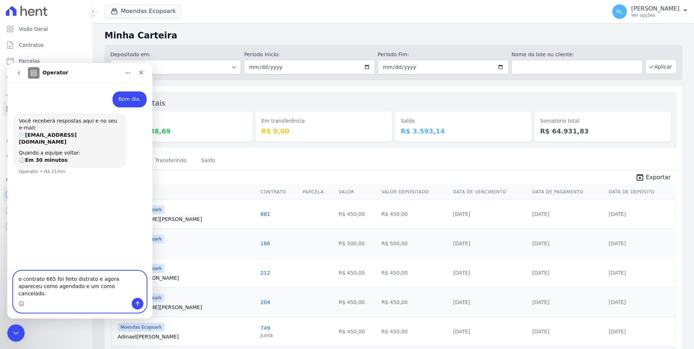
type textarea "o contrato 665 foi feito distrato e agora apareceu como agendado e um como canc…"
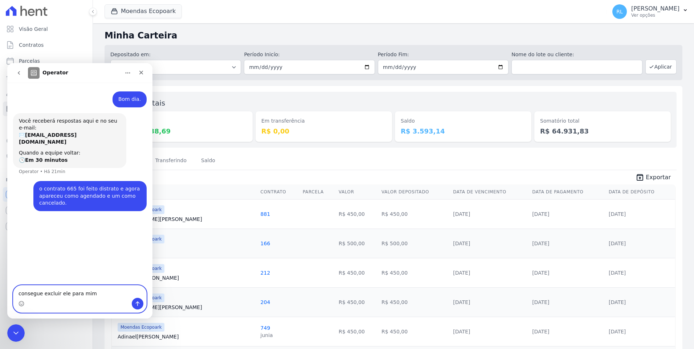
type textarea "consegue excluir ele para mim"
type textarea "B"
type textarea "Bom dia."
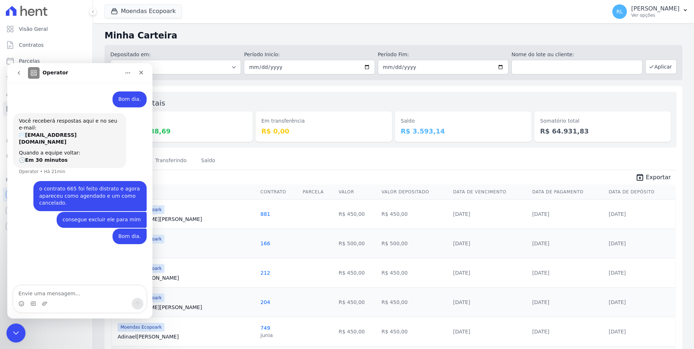
click at [22, 326] on div "Encerramento do Messenger da Intercom" at bounding box center [14, 332] width 17 height 17
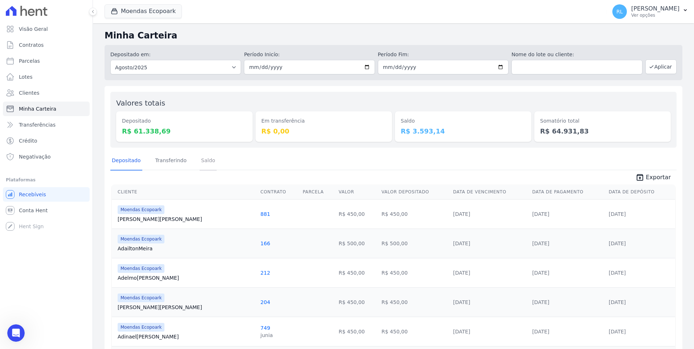
click at [204, 159] on link "Saldo" at bounding box center [208, 161] width 17 height 19
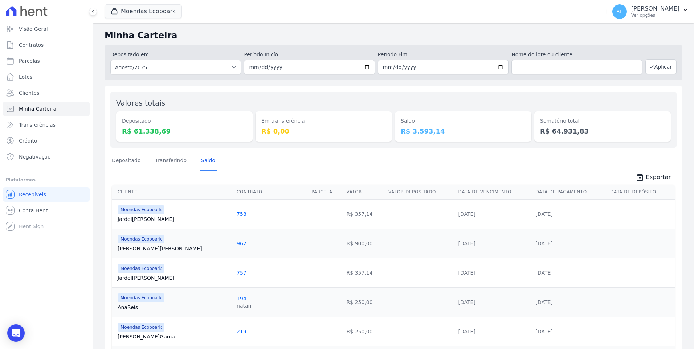
click at [150, 249] on link "Fernando Santos" at bounding box center [174, 248] width 113 height 7
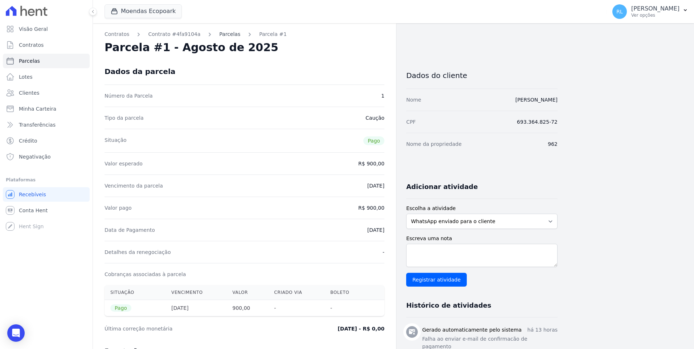
click at [224, 36] on link "Parcelas" at bounding box center [229, 35] width 21 height 8
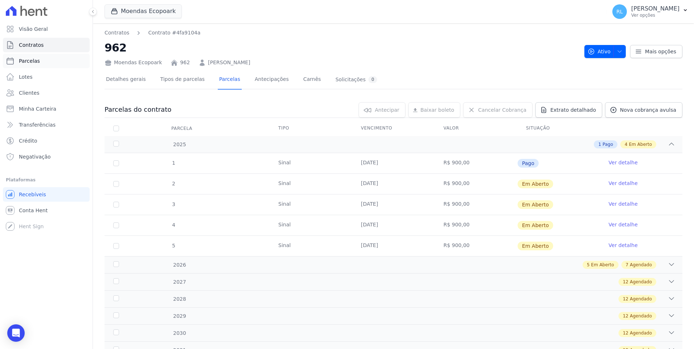
click at [38, 62] on link "Parcelas" at bounding box center [46, 61] width 87 height 15
select select
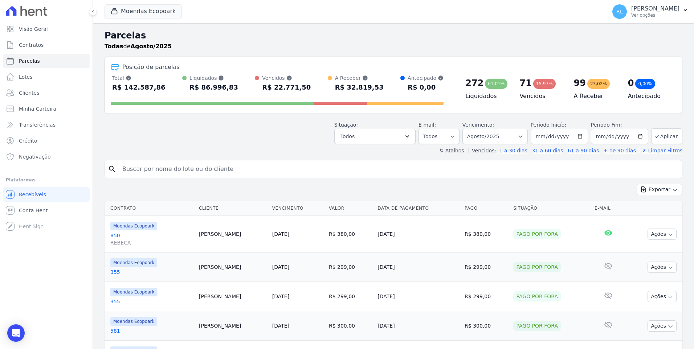
click at [155, 169] on input "search" at bounding box center [398, 169] width 561 height 15
type input "831"
select select
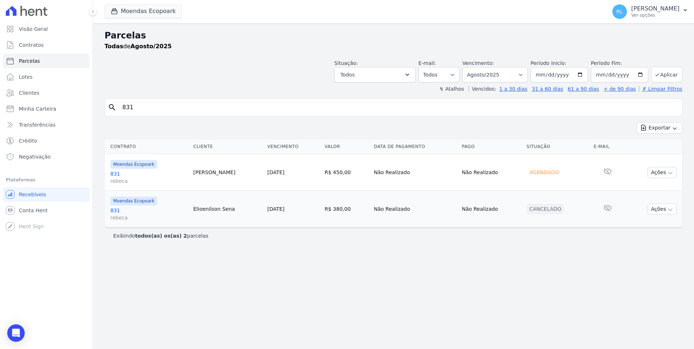
click at [118, 176] on link "831 rebeca" at bounding box center [148, 177] width 77 height 15
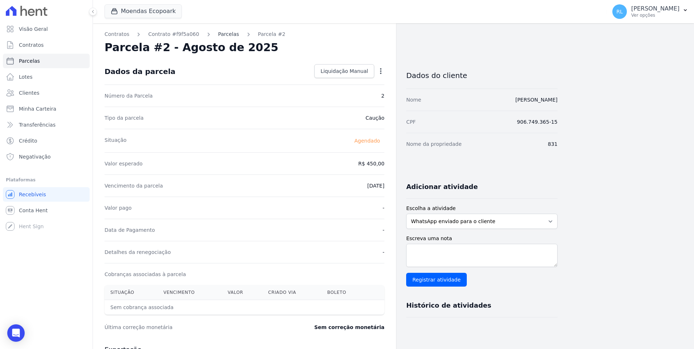
click at [220, 33] on link "Parcelas" at bounding box center [228, 35] width 21 height 8
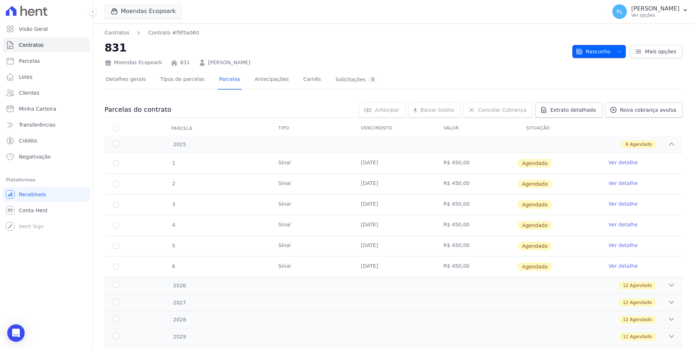
click at [618, 48] on span "button" at bounding box center [618, 52] width 9 height 12
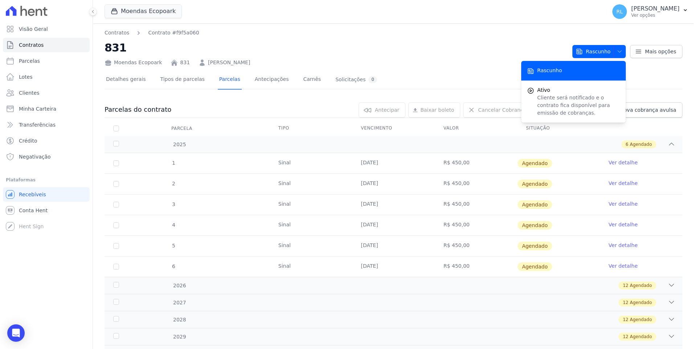
click at [474, 39] on div "Contratos Contrato #f9f5a060 831 Moendas Ecopoark 831 IVALDO SANTOS FERREIRA" at bounding box center [336, 47] width 462 height 37
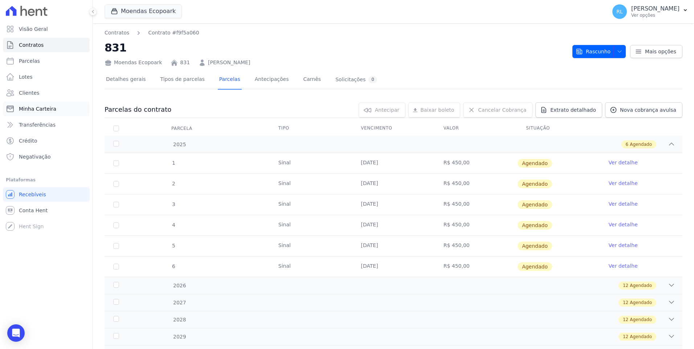
click at [48, 107] on span "Minha Carteira" at bounding box center [37, 108] width 37 height 7
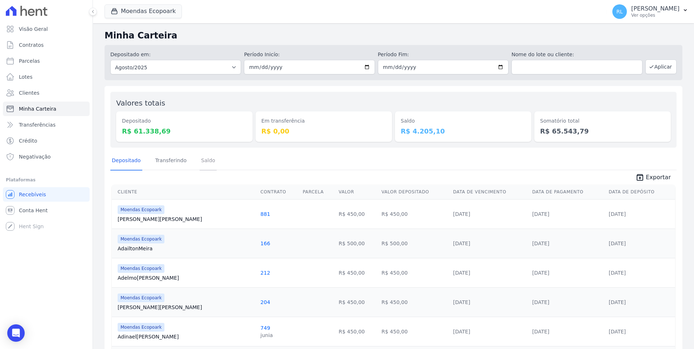
click at [201, 162] on link "Saldo" at bounding box center [208, 161] width 17 height 19
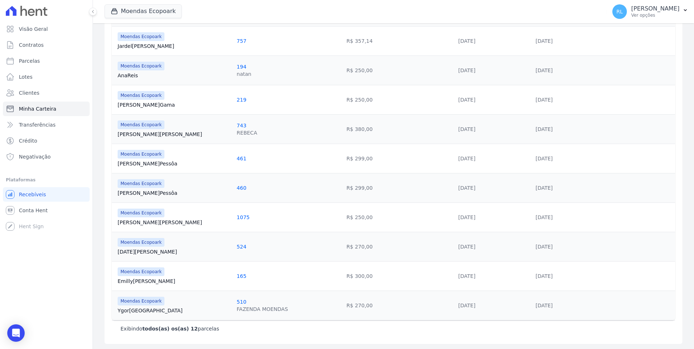
scroll to position [233, 0]
click at [17, 332] on icon "Open Intercom Messenger" at bounding box center [16, 333] width 8 height 9
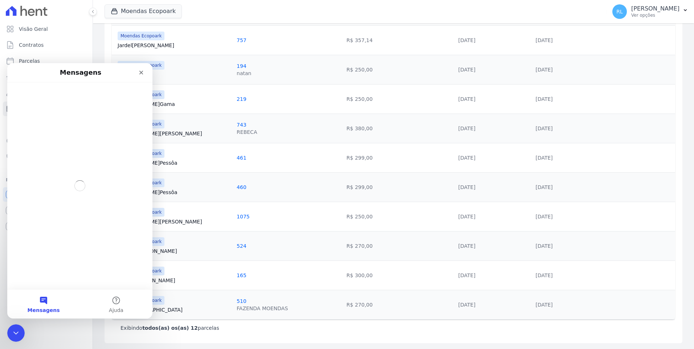
scroll to position [0, 0]
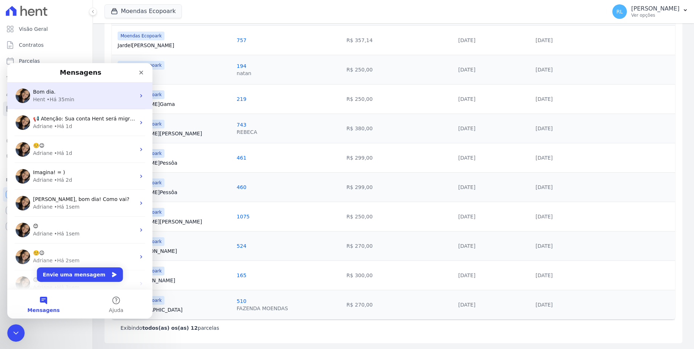
click at [62, 94] on div "Bom dia." at bounding box center [84, 92] width 102 height 8
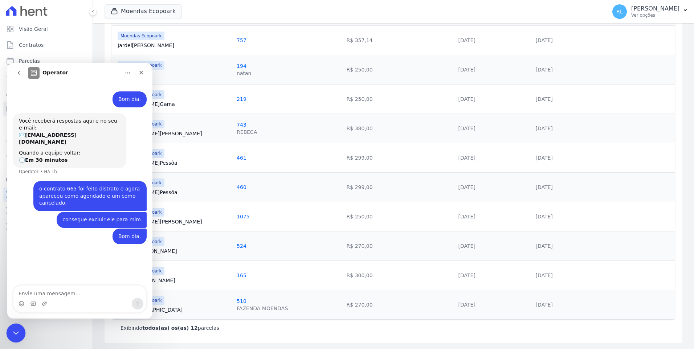
click at [18, 328] on icon "Encerramento do Messenger da Intercom" at bounding box center [15, 332] width 9 height 9
